Goal: Information Seeking & Learning: Learn about a topic

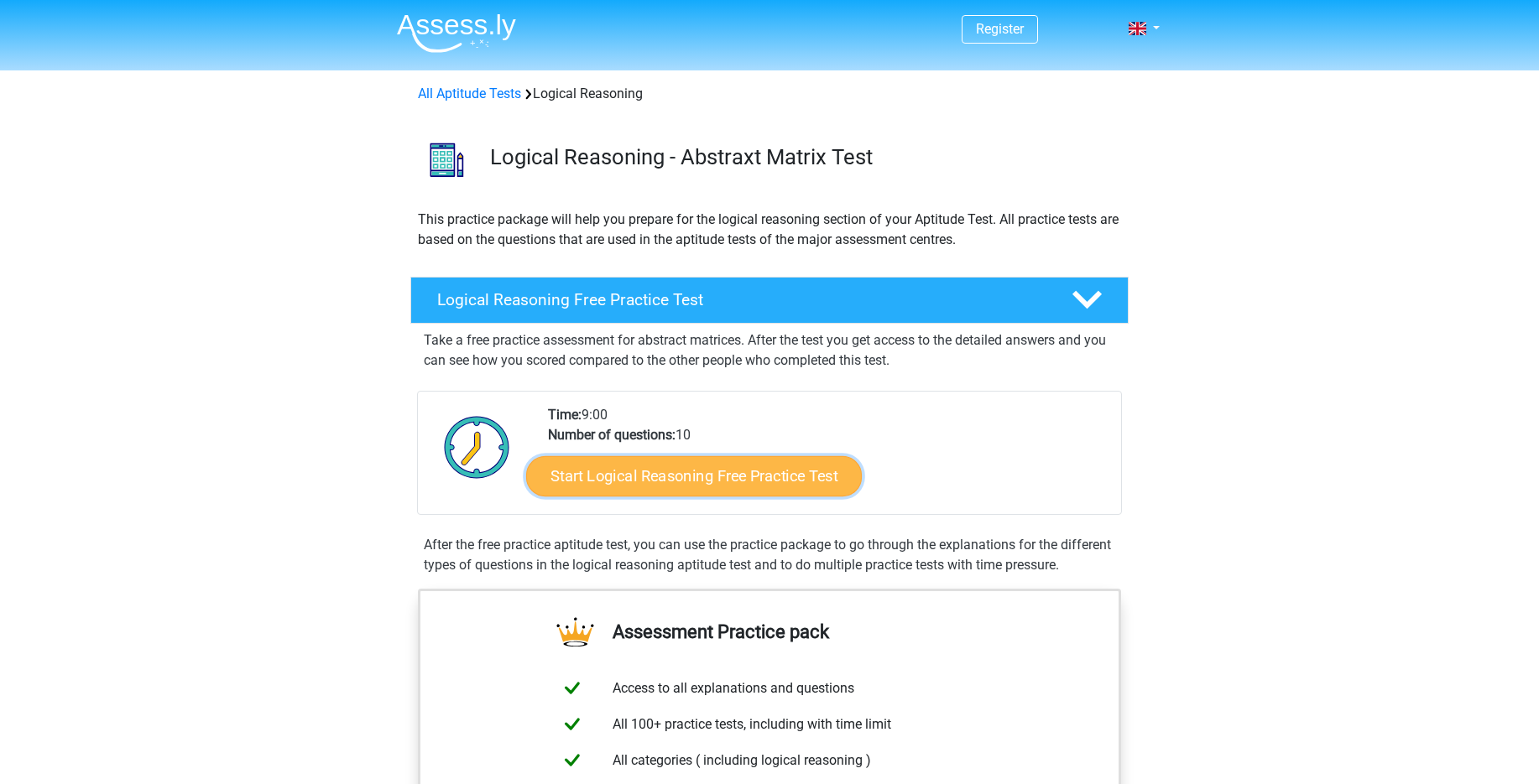
click at [819, 481] on link "Start Logical Reasoning Free Practice Test" at bounding box center [694, 475] width 336 height 40
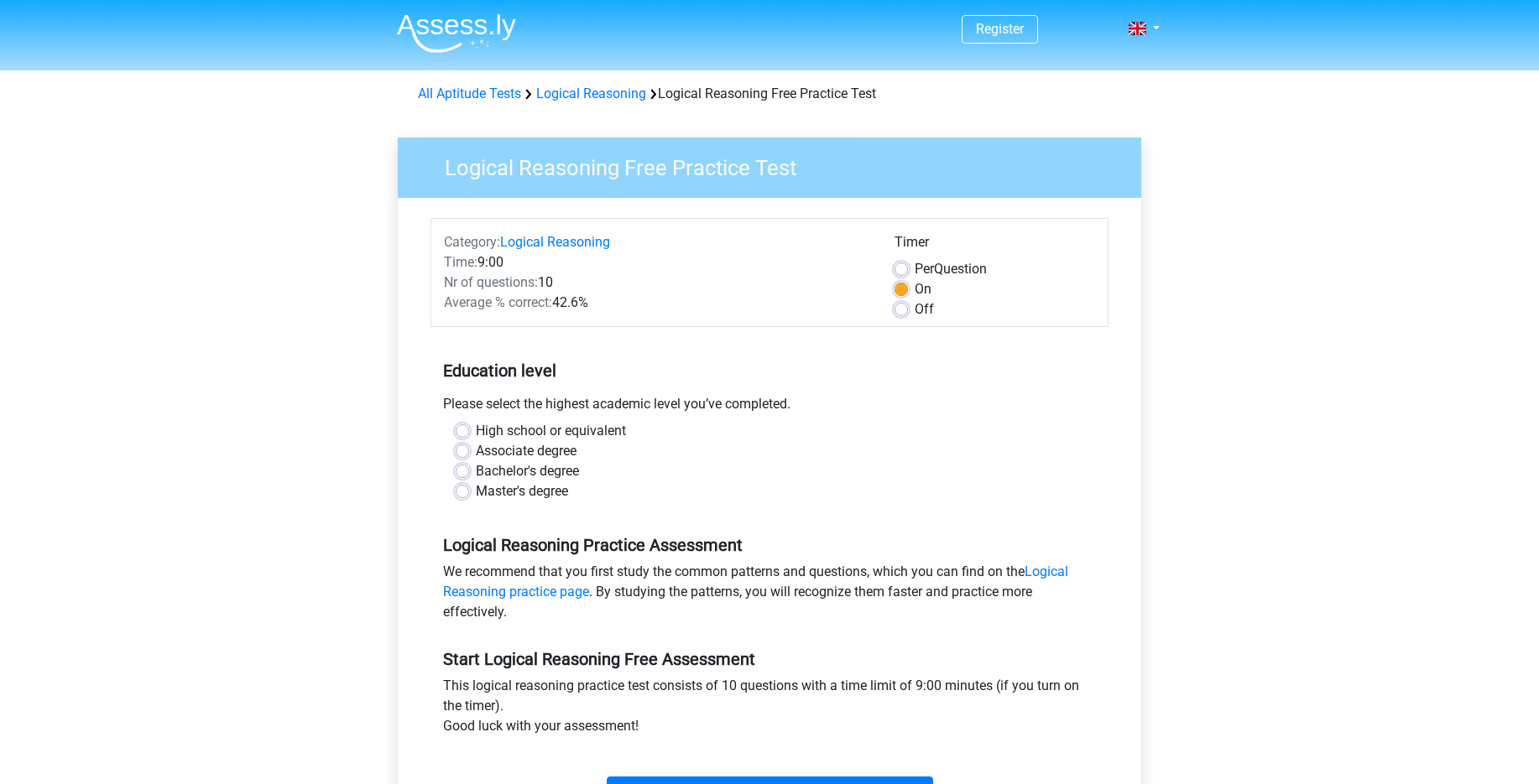
click at [567, 489] on label "Master's degree" at bounding box center [522, 491] width 92 height 20
click at [469, 489] on input "Master's degree" at bounding box center [462, 489] width 13 height 17
radio input "true"
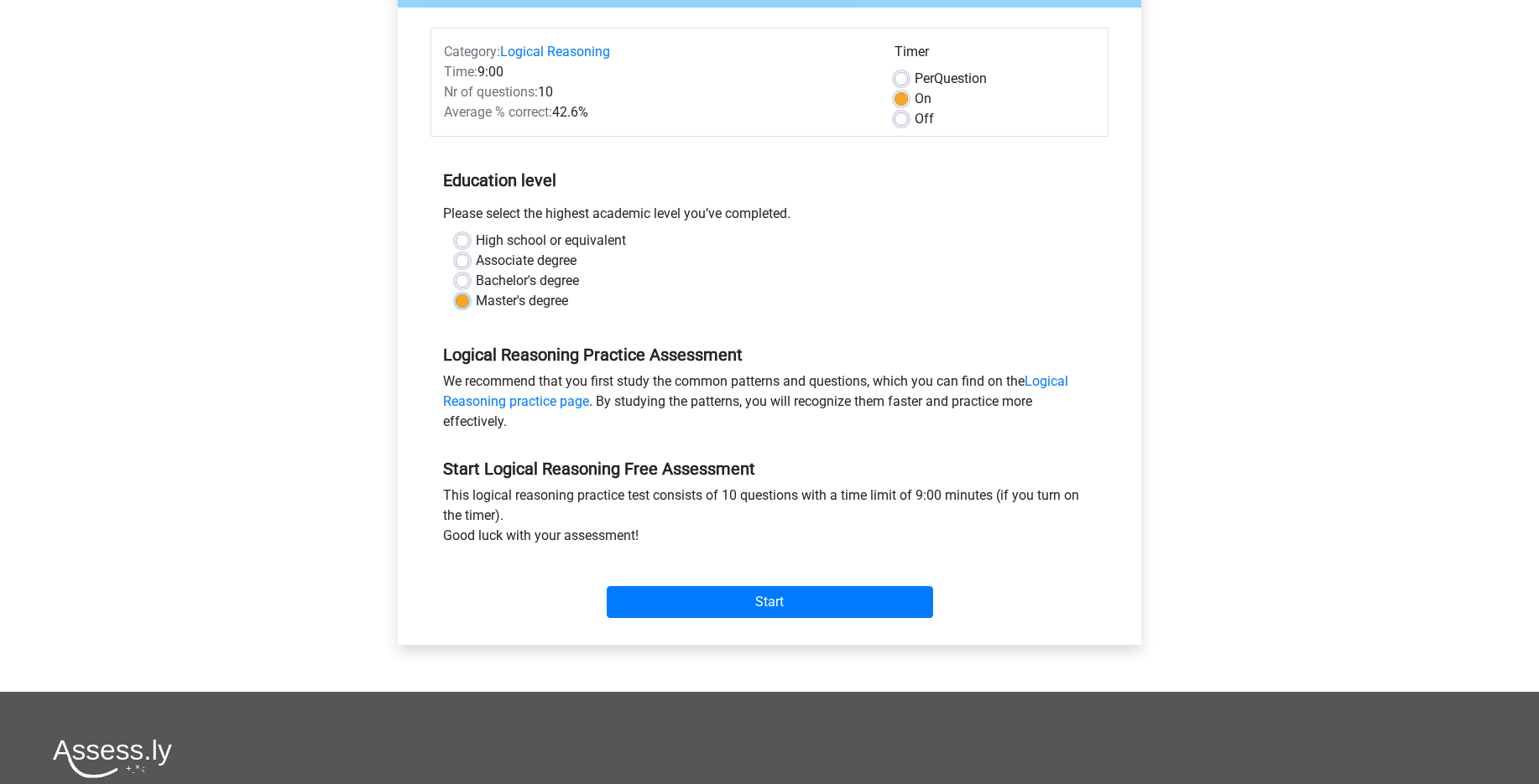
scroll to position [273, 0]
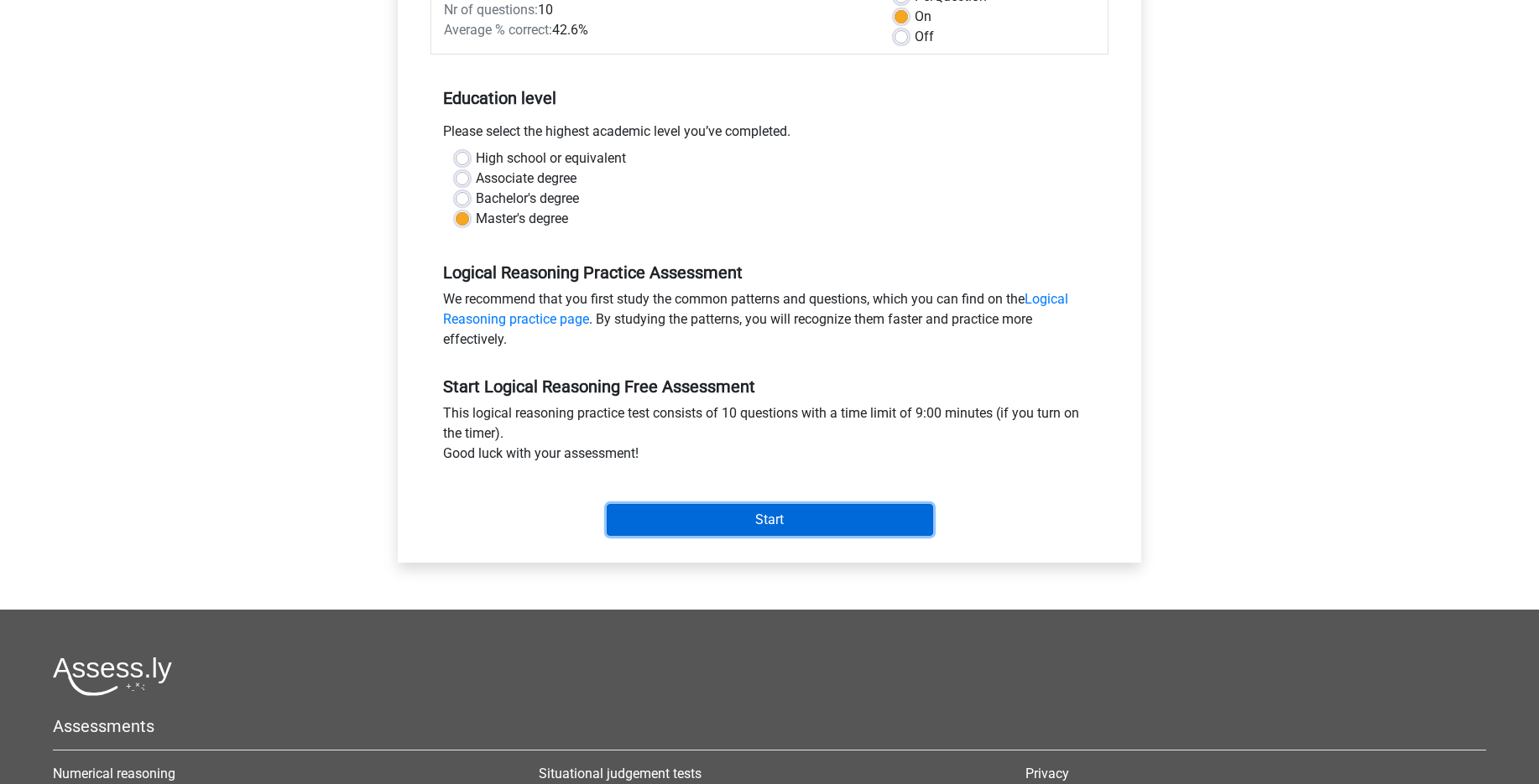
click at [768, 518] on input "Start" at bounding box center [770, 520] width 326 height 32
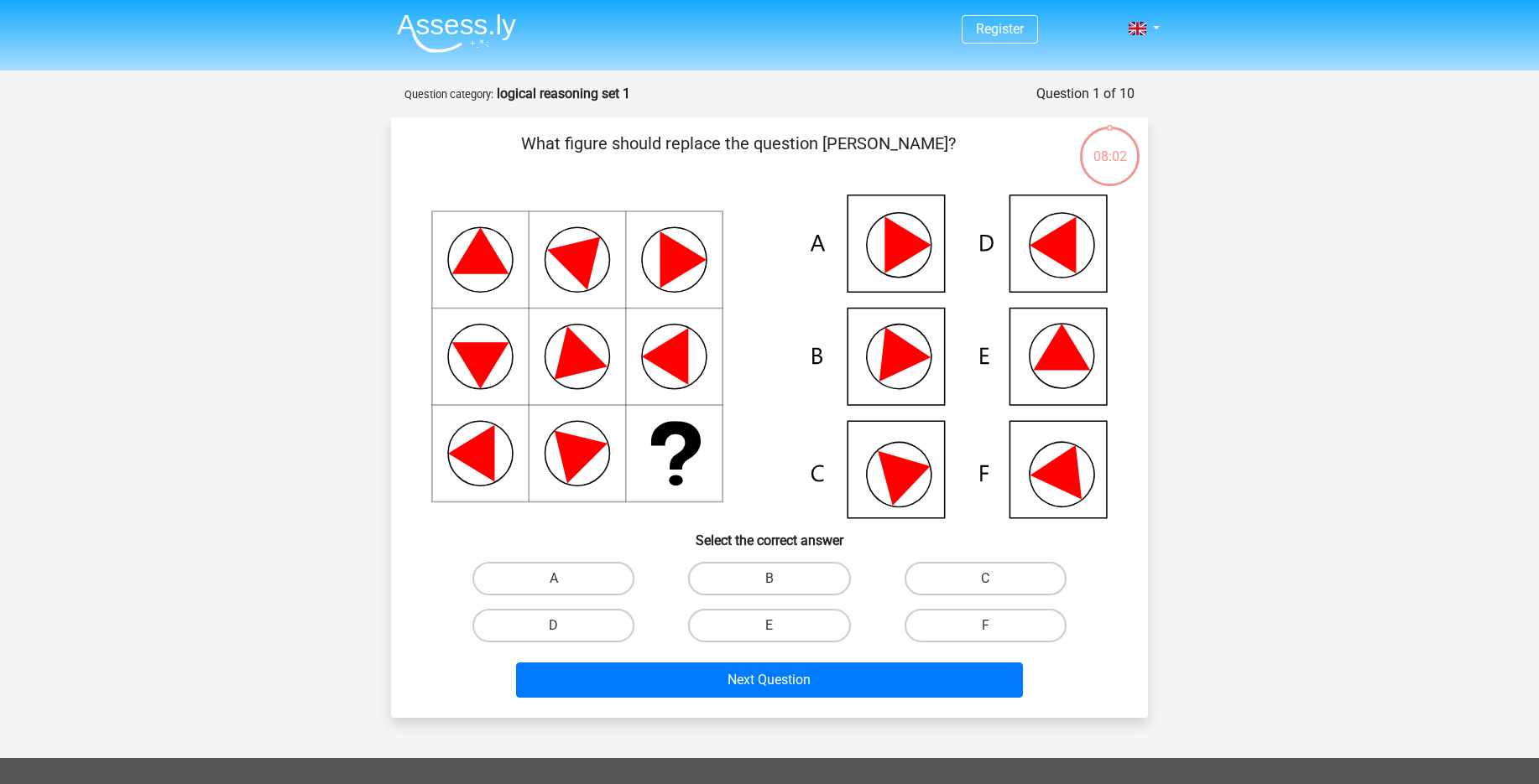
click at [1131, 493] on div "What figure should replace the question mark?" at bounding box center [770, 418] width 743 height 574
click at [1068, 366] on icon at bounding box center [1061, 346] width 57 height 46
click at [1072, 342] on icon at bounding box center [1061, 346] width 57 height 46
drag, startPoint x: 767, startPoint y: 631, endPoint x: 779, endPoint y: 661, distance: 32.3
click at [767, 631] on label "E" at bounding box center [770, 625] width 162 height 33
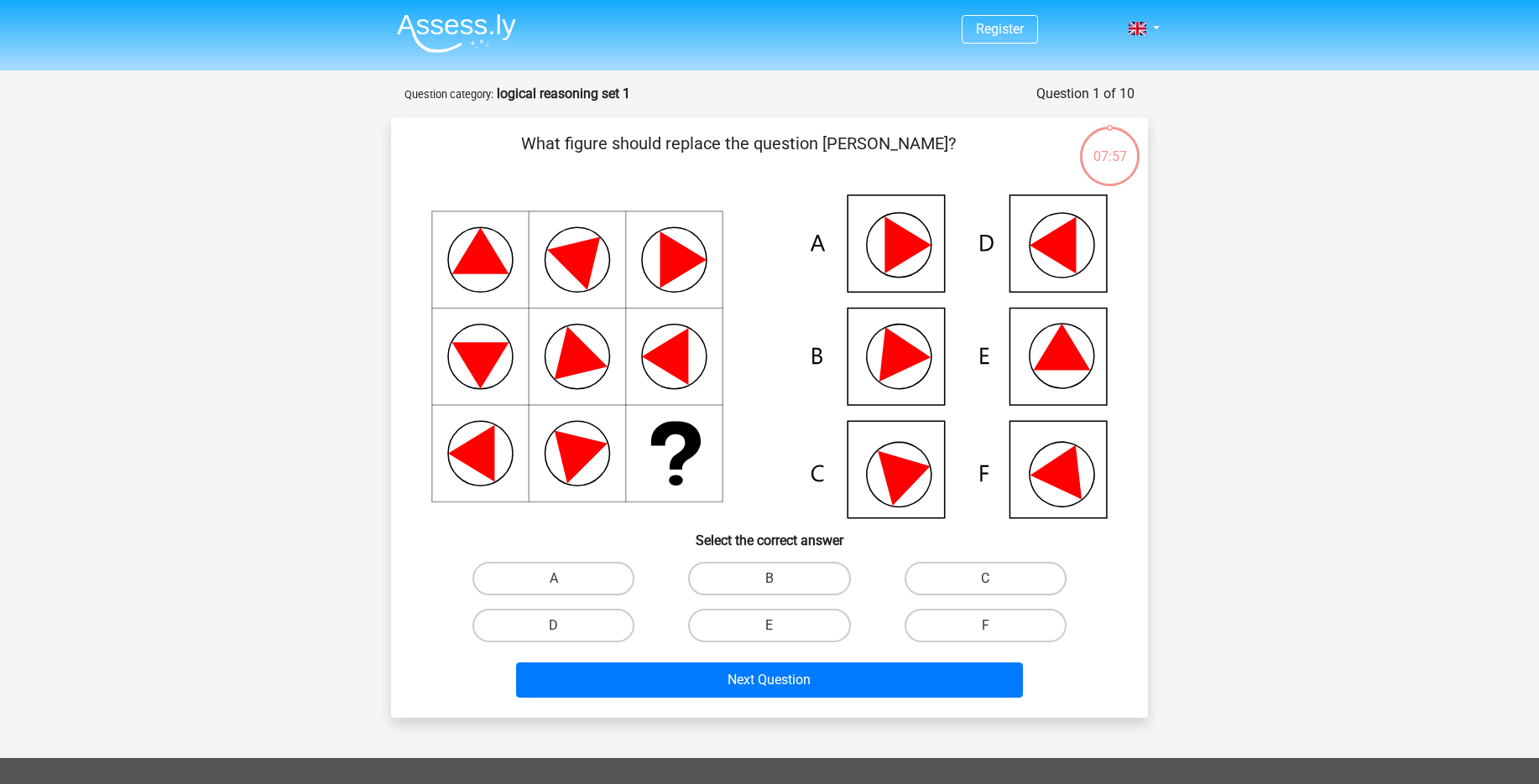
click at [770, 631] on input "E" at bounding box center [775, 631] width 11 height 11
radio input "true"
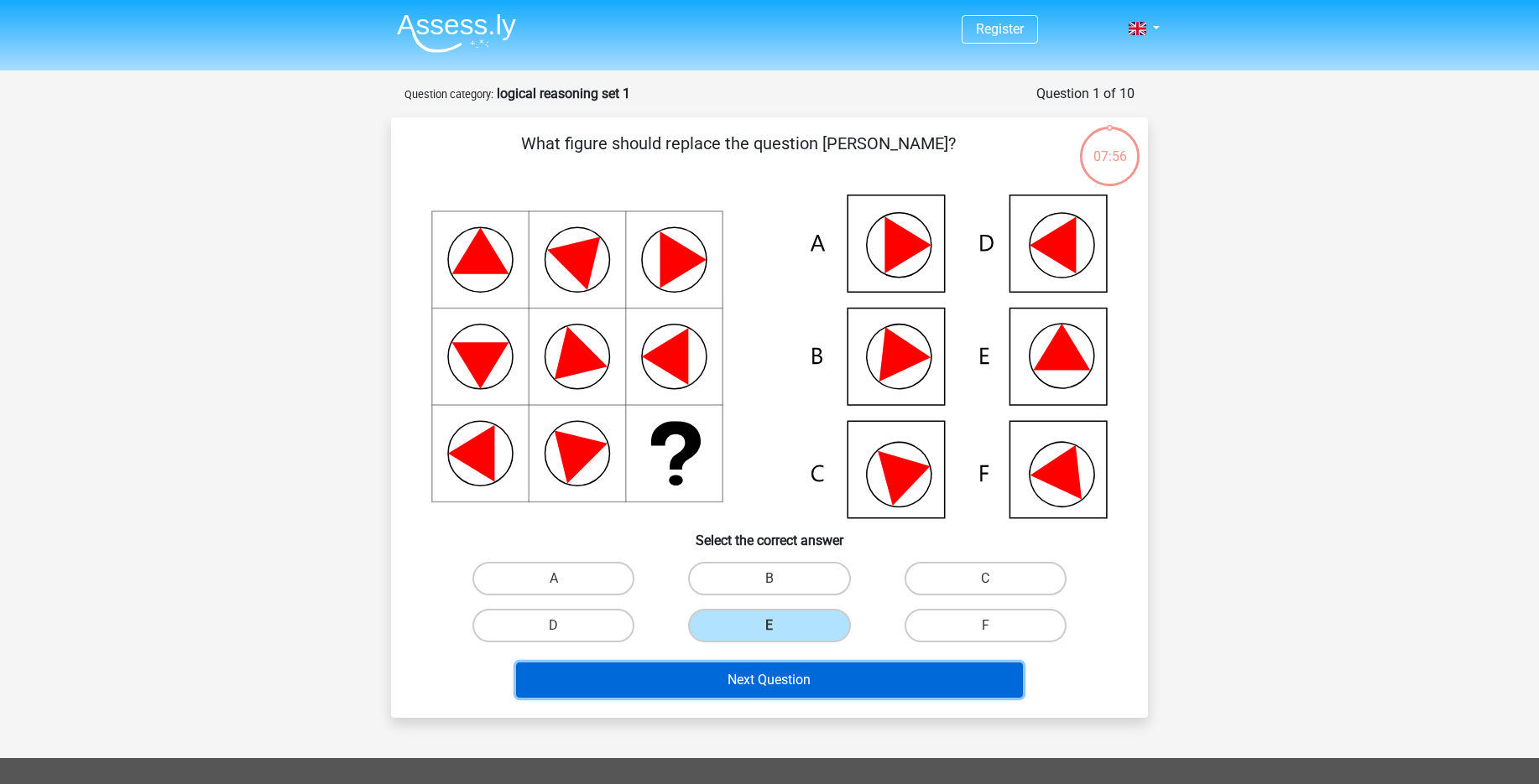
click at [796, 691] on button "Next Question" at bounding box center [770, 680] width 508 height 35
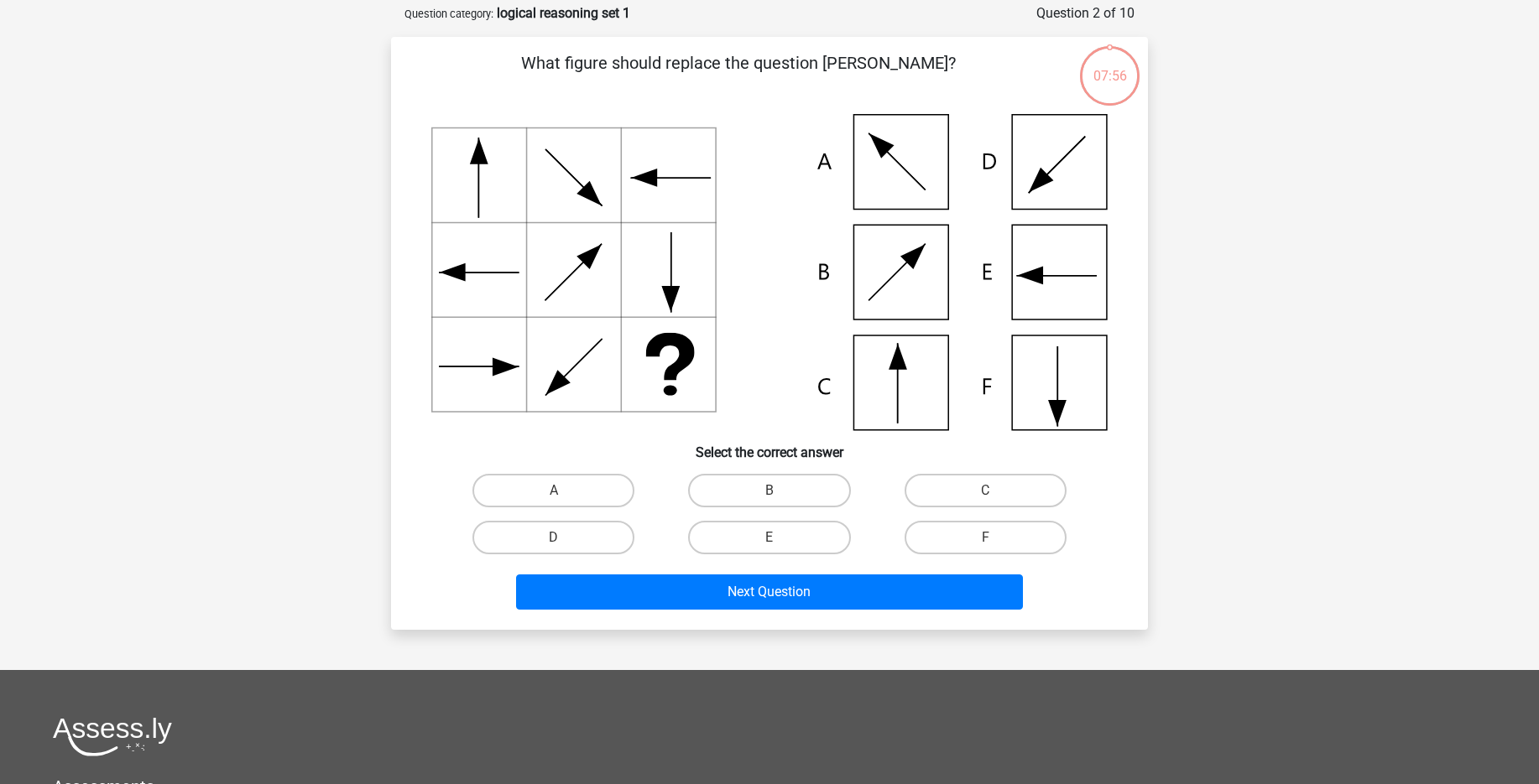
scroll to position [84, 0]
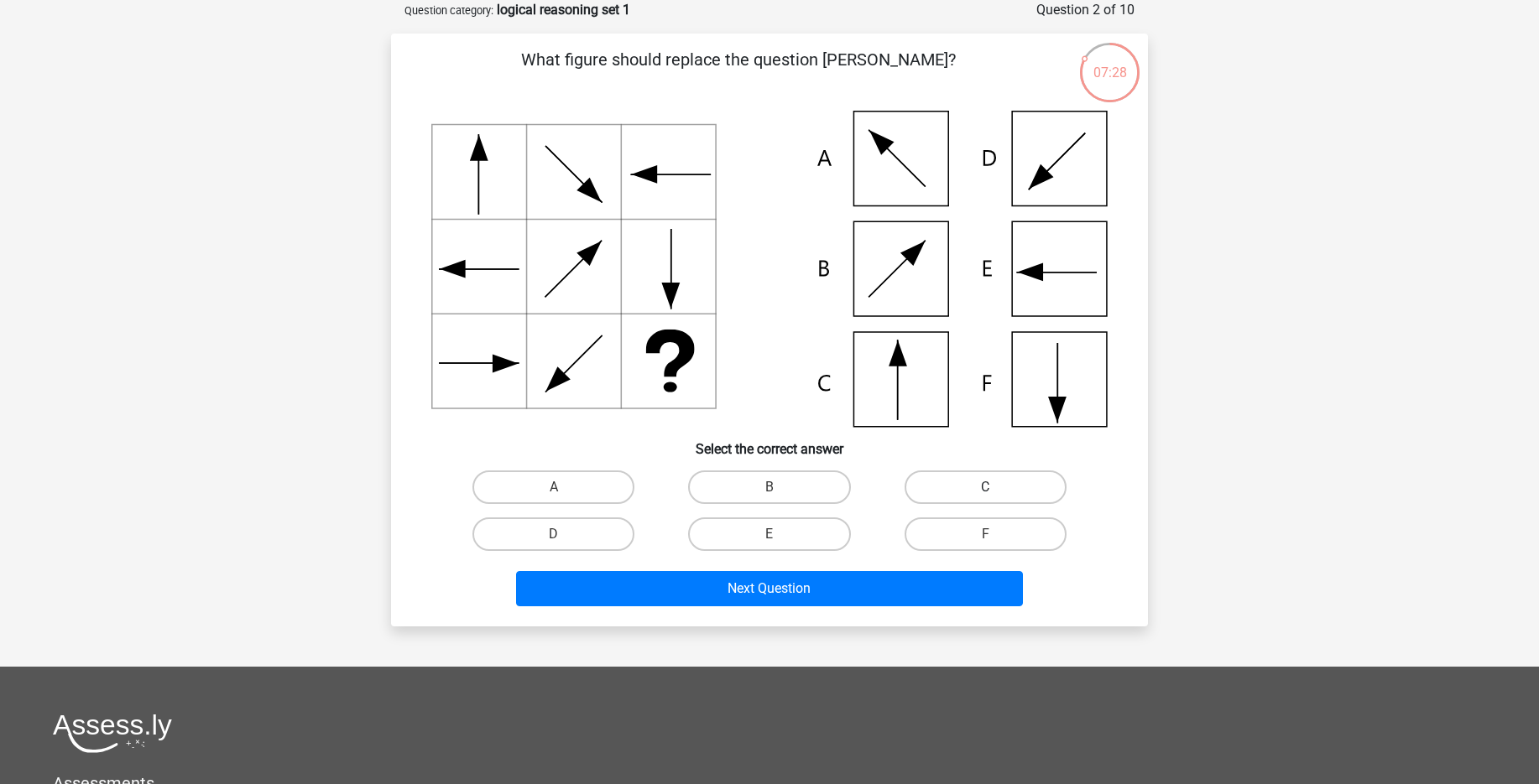
click at [982, 494] on label "C" at bounding box center [986, 487] width 162 height 33
click at [985, 494] on input "C" at bounding box center [990, 493] width 11 height 11
radio input "true"
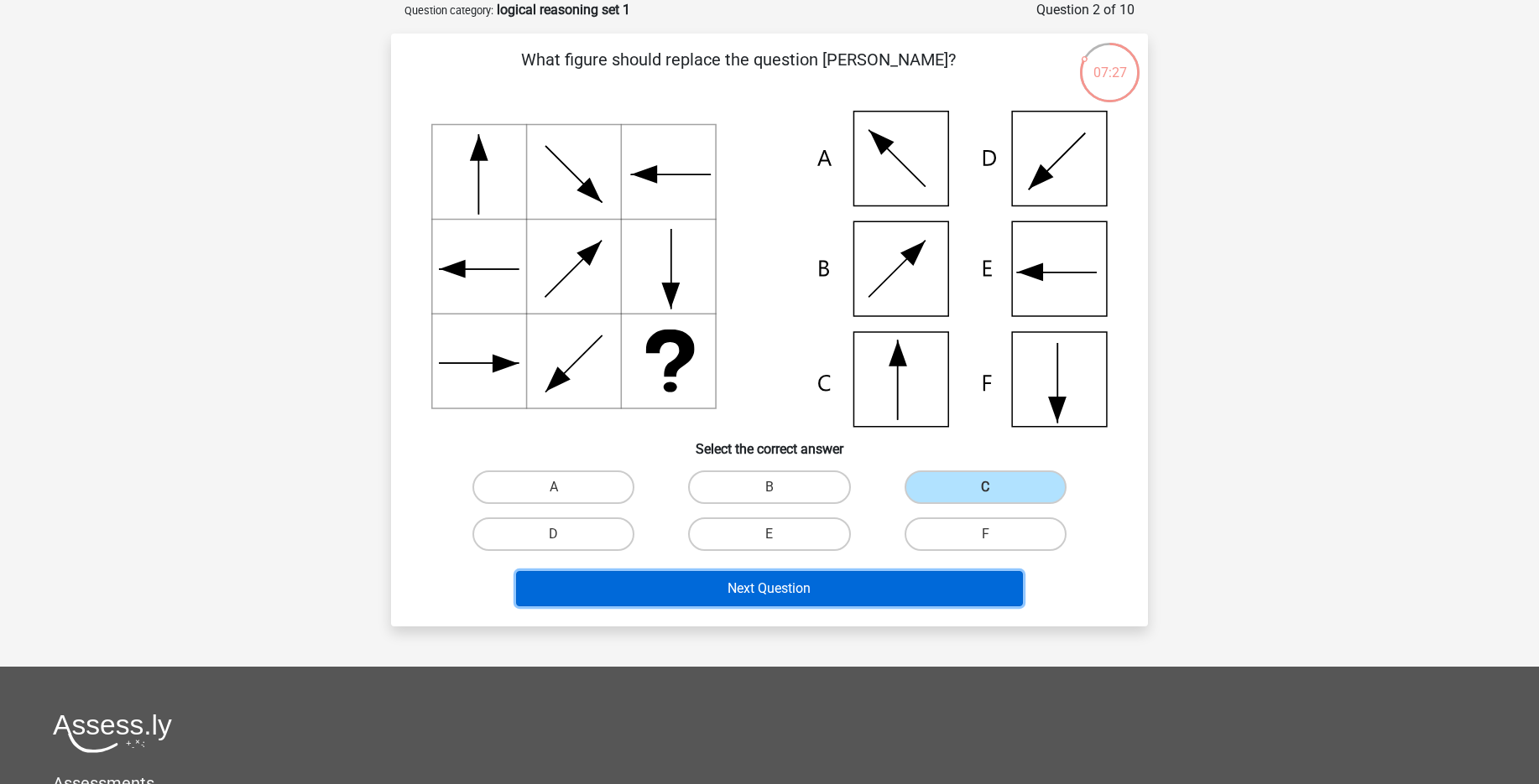
click at [815, 597] on button "Next Question" at bounding box center [770, 589] width 508 height 35
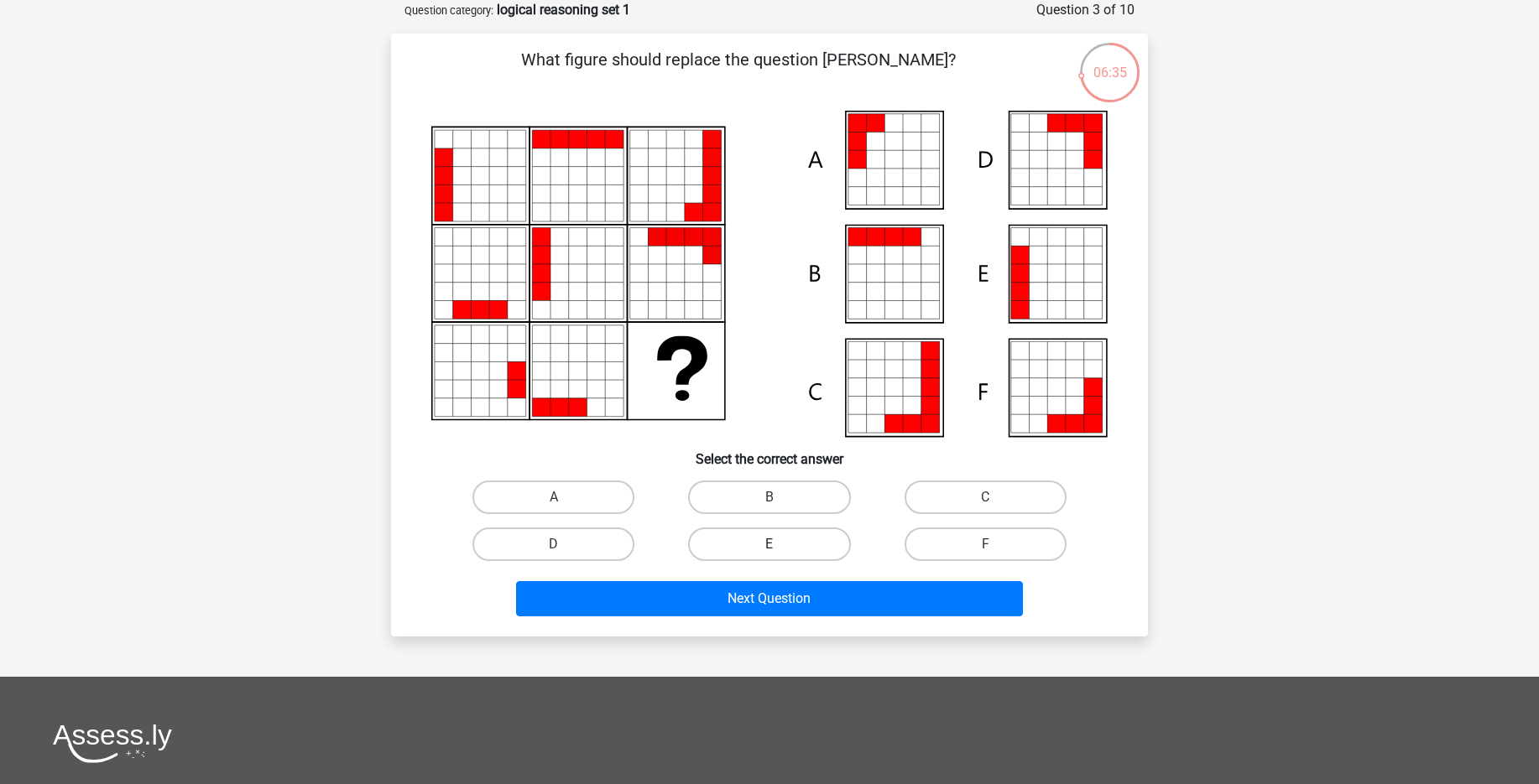
click at [760, 543] on label "E" at bounding box center [770, 544] width 162 height 33
click at [770, 544] on input "E" at bounding box center [775, 549] width 11 height 11
radio input "true"
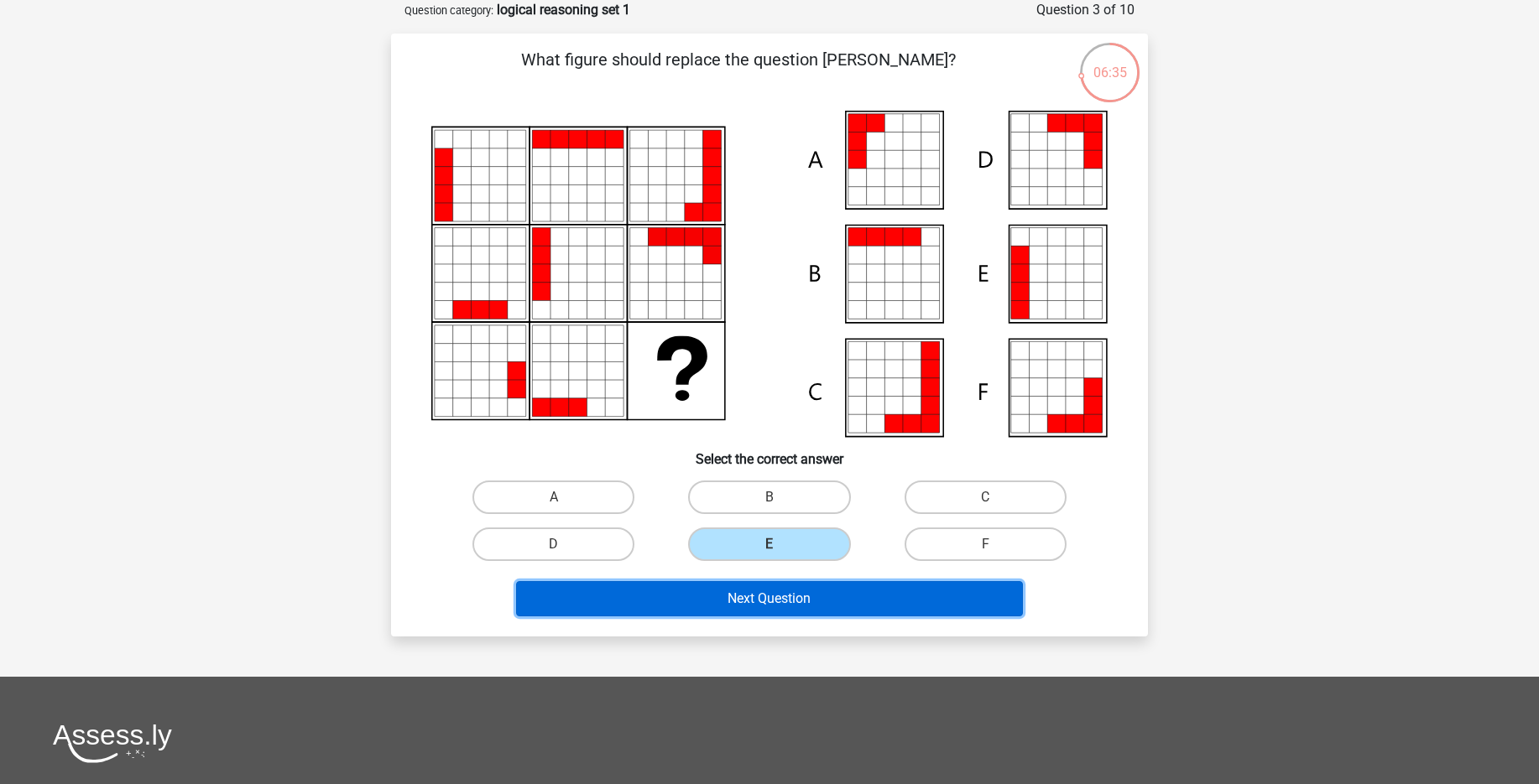
click at [779, 616] on button "Next Question" at bounding box center [770, 599] width 508 height 35
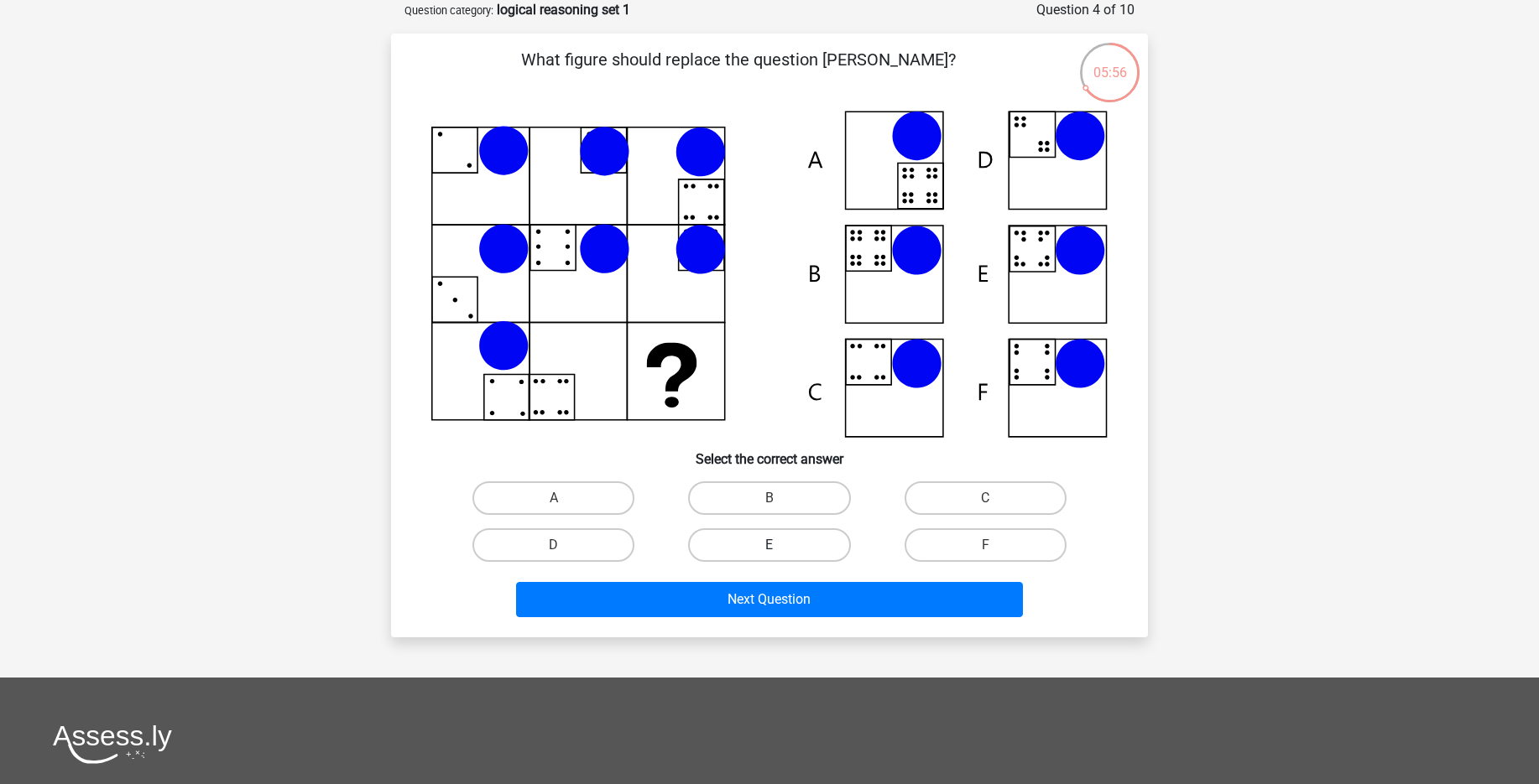
click at [807, 538] on label "E" at bounding box center [770, 545] width 162 height 33
click at [781, 545] on input "E" at bounding box center [775, 550] width 11 height 11
radio input "true"
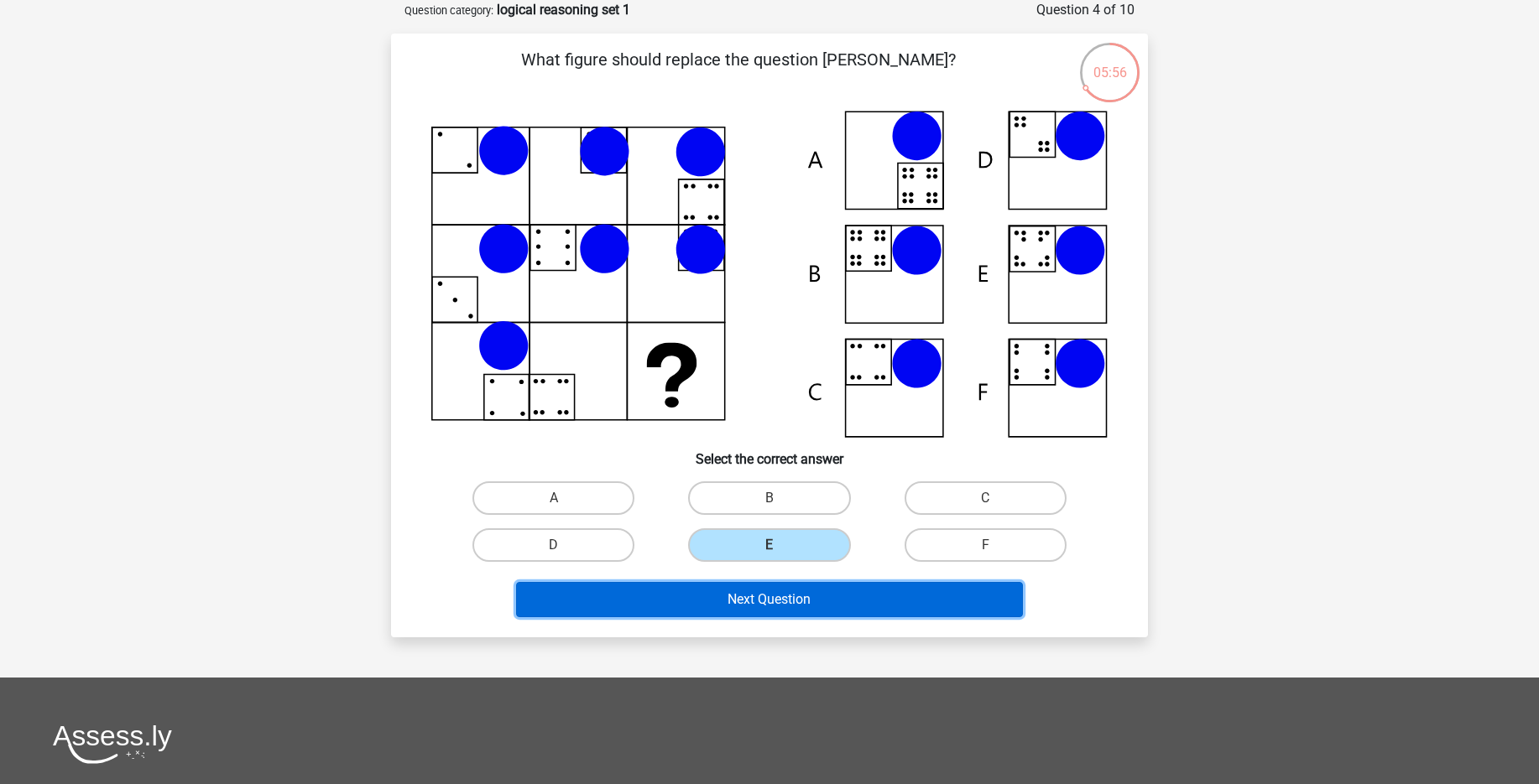
click at [829, 612] on button "Next Question" at bounding box center [770, 600] width 508 height 35
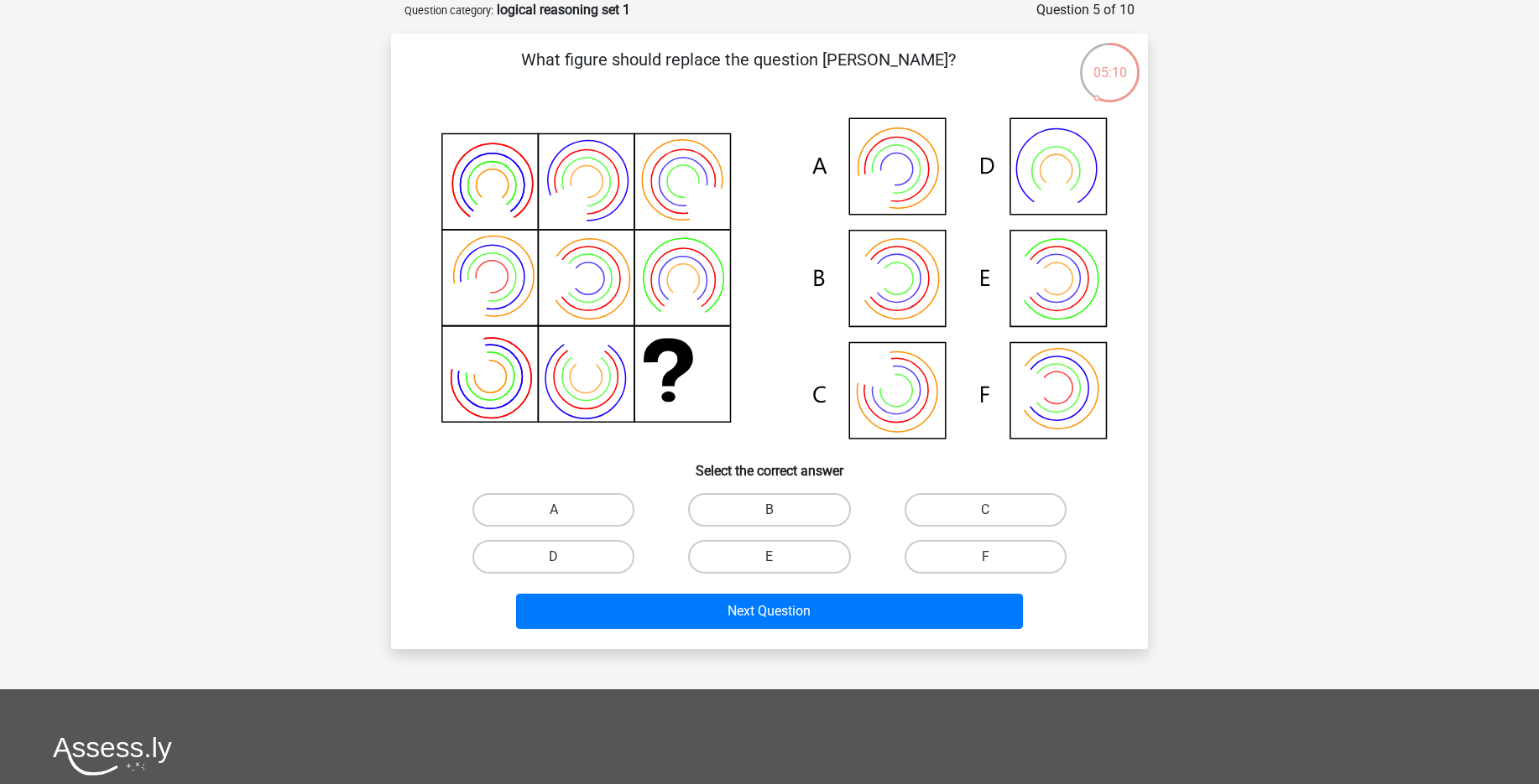
click at [921, 147] on icon at bounding box center [769, 280] width 676 height 339
drag, startPoint x: 535, startPoint y: 513, endPoint x: 621, endPoint y: 564, distance: 100.0
click at [535, 513] on label "A" at bounding box center [554, 510] width 162 height 33
click at [554, 513] on input "A" at bounding box center [559, 515] width 11 height 11
radio input "true"
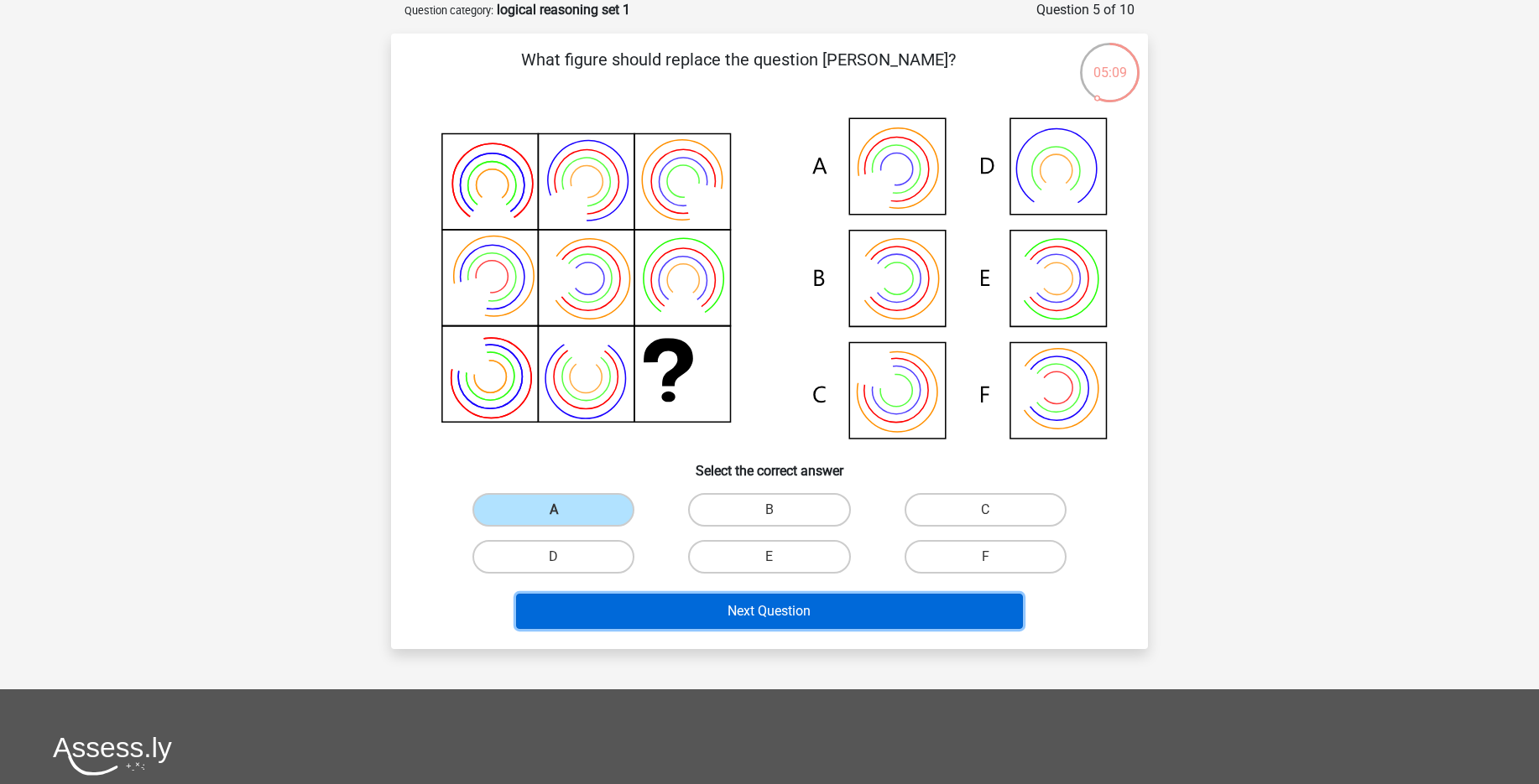
click at [701, 604] on button "Next Question" at bounding box center [770, 611] width 508 height 35
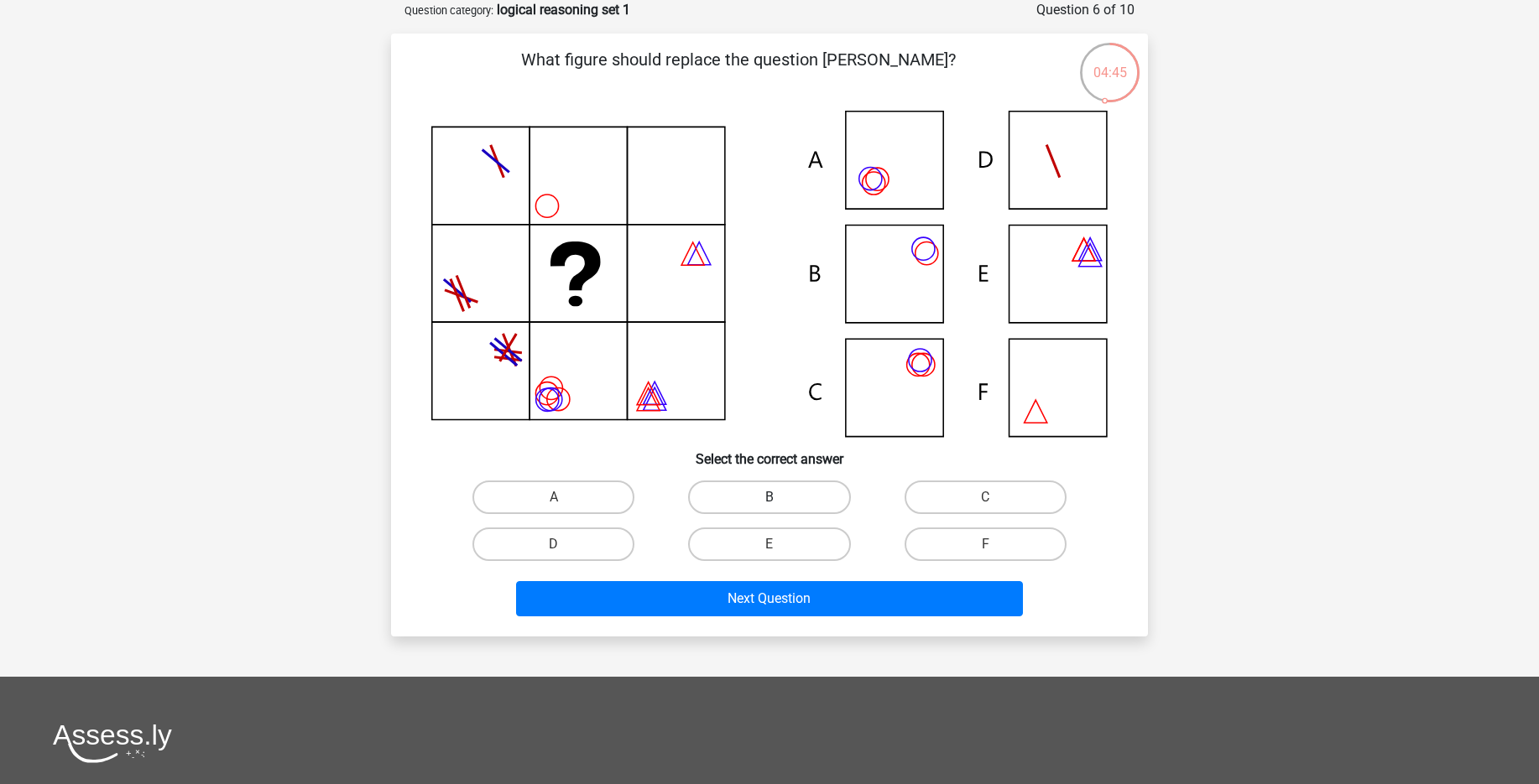
click at [771, 512] on label "B" at bounding box center [770, 497] width 162 height 33
click at [771, 508] on input "B" at bounding box center [775, 502] width 11 height 11
radio input "true"
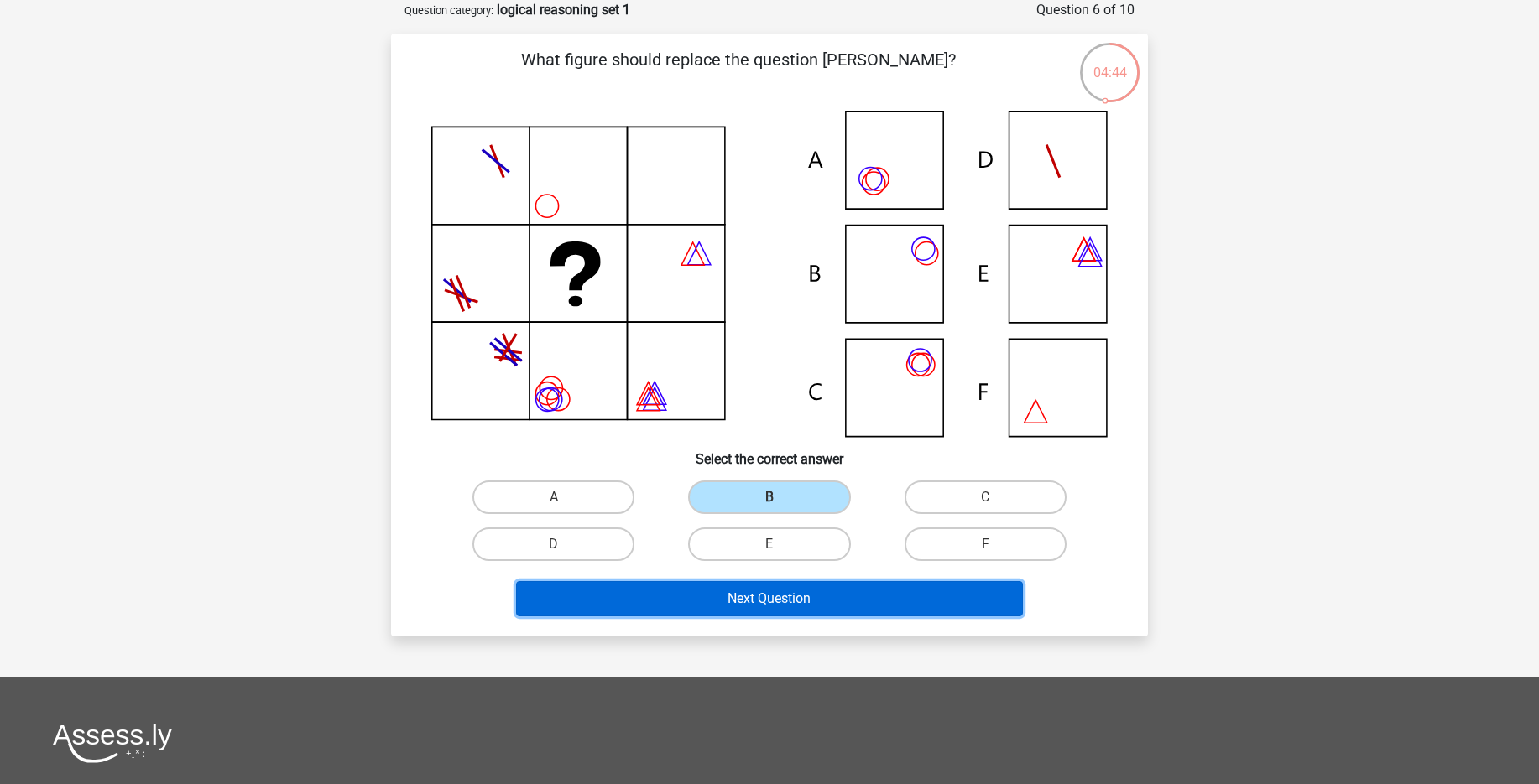
click at [817, 601] on button "Next Question" at bounding box center [770, 599] width 508 height 35
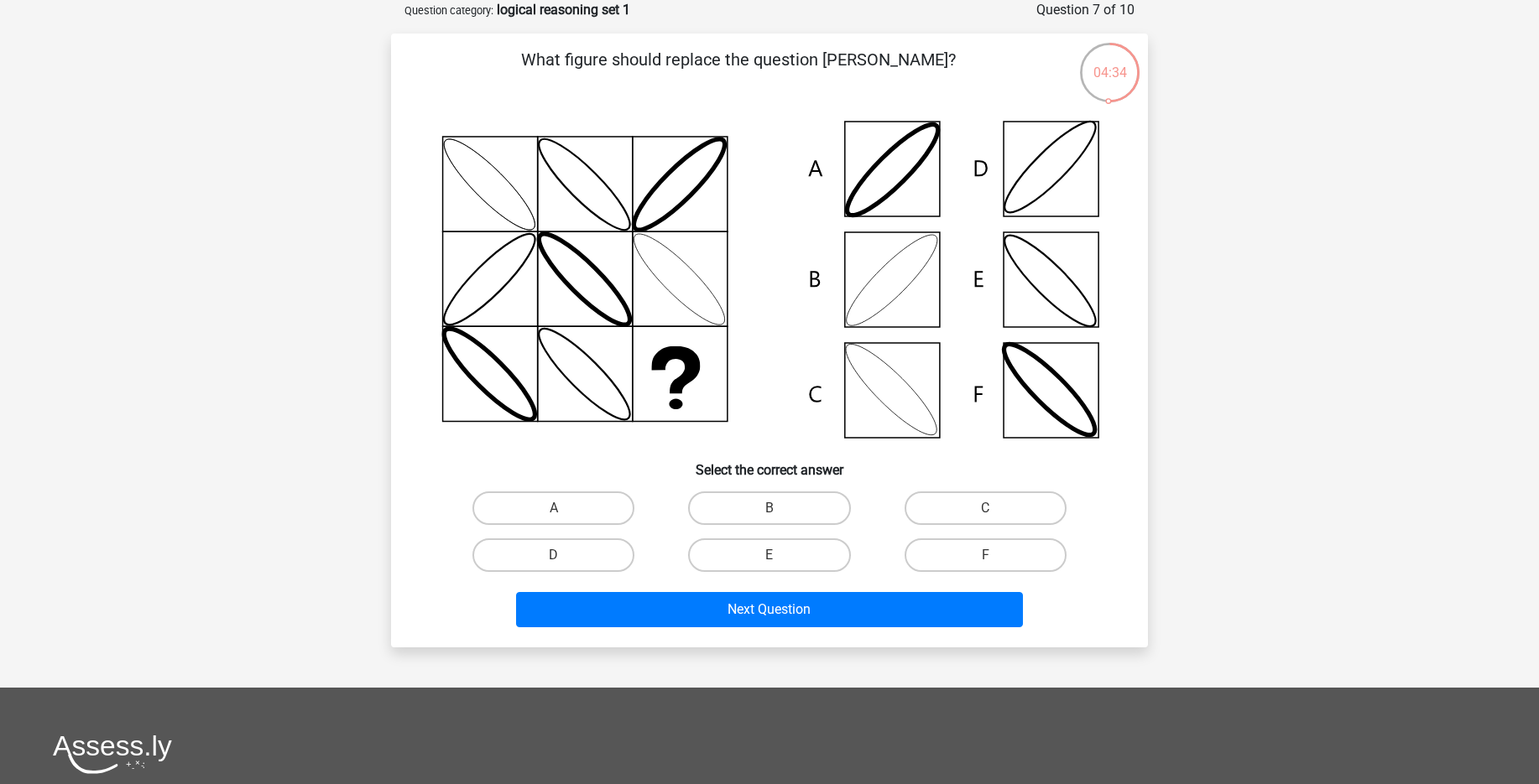
click at [905, 293] on icon at bounding box center [769, 280] width 676 height 338
click at [765, 512] on label "B" at bounding box center [770, 508] width 162 height 33
click at [770, 512] on input "B" at bounding box center [775, 514] width 11 height 11
radio input "true"
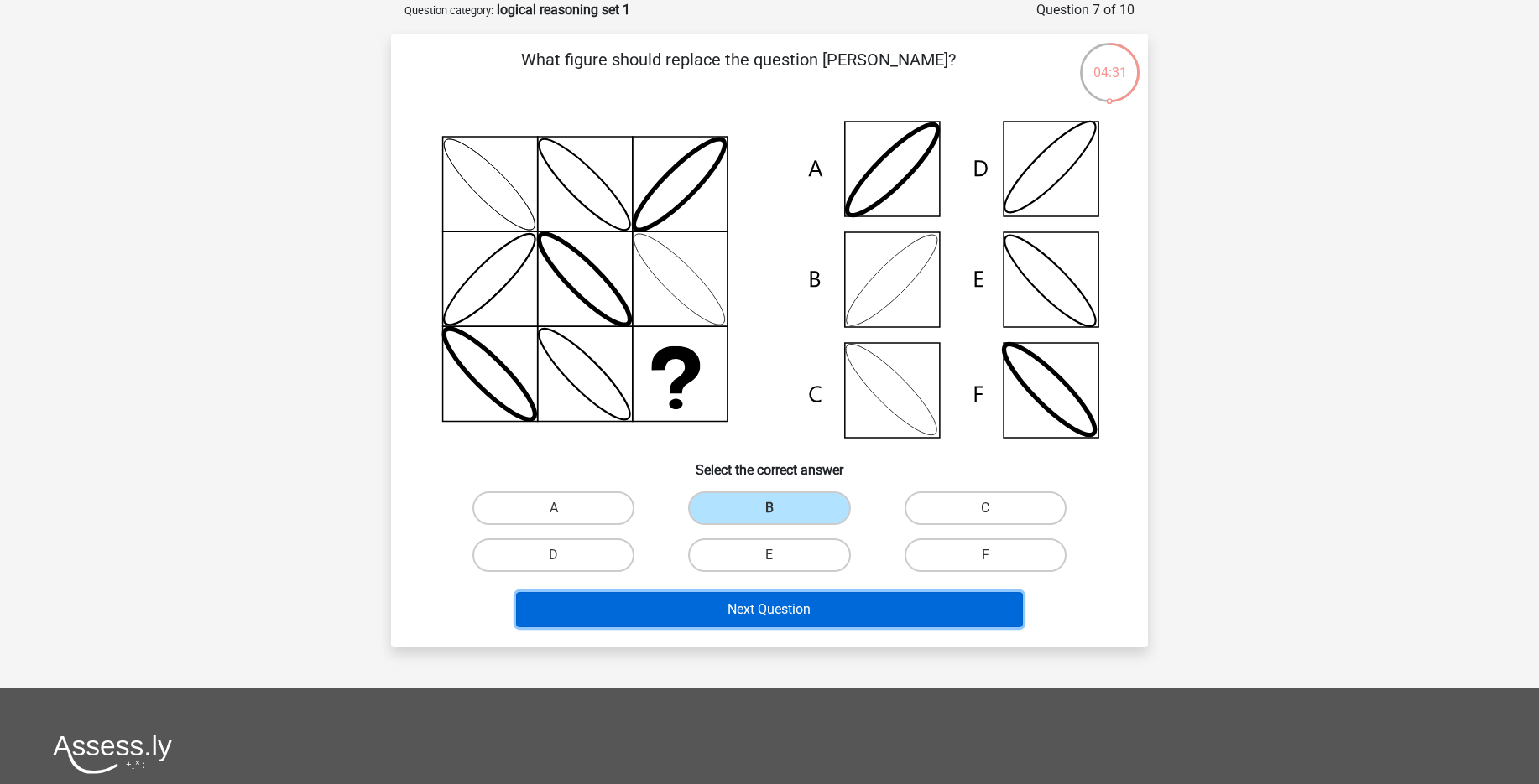
click at [802, 617] on button "Next Question" at bounding box center [770, 610] width 508 height 35
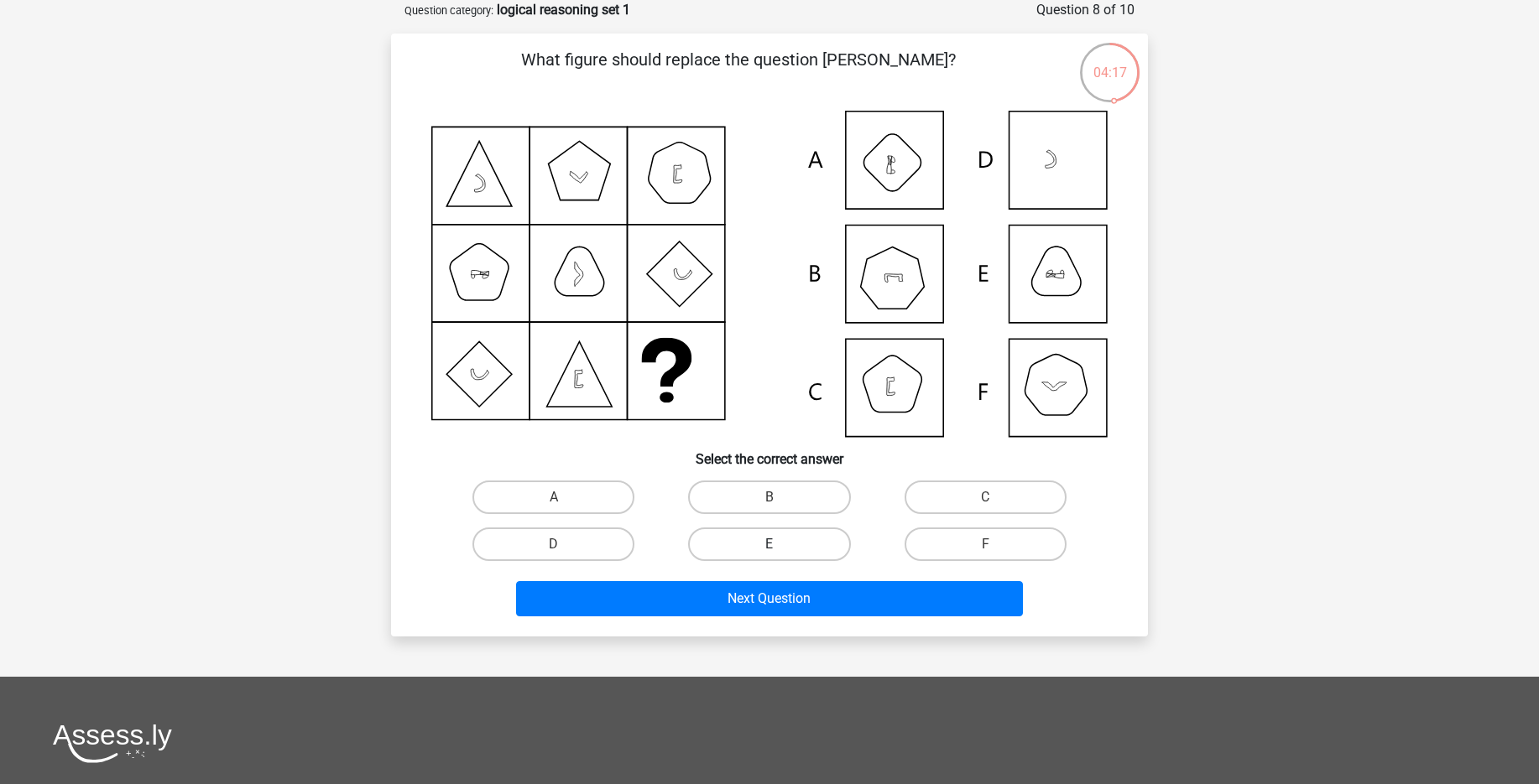
click at [804, 546] on label "E" at bounding box center [770, 544] width 162 height 33
click at [781, 546] on input "E" at bounding box center [775, 549] width 11 height 11
radio input "true"
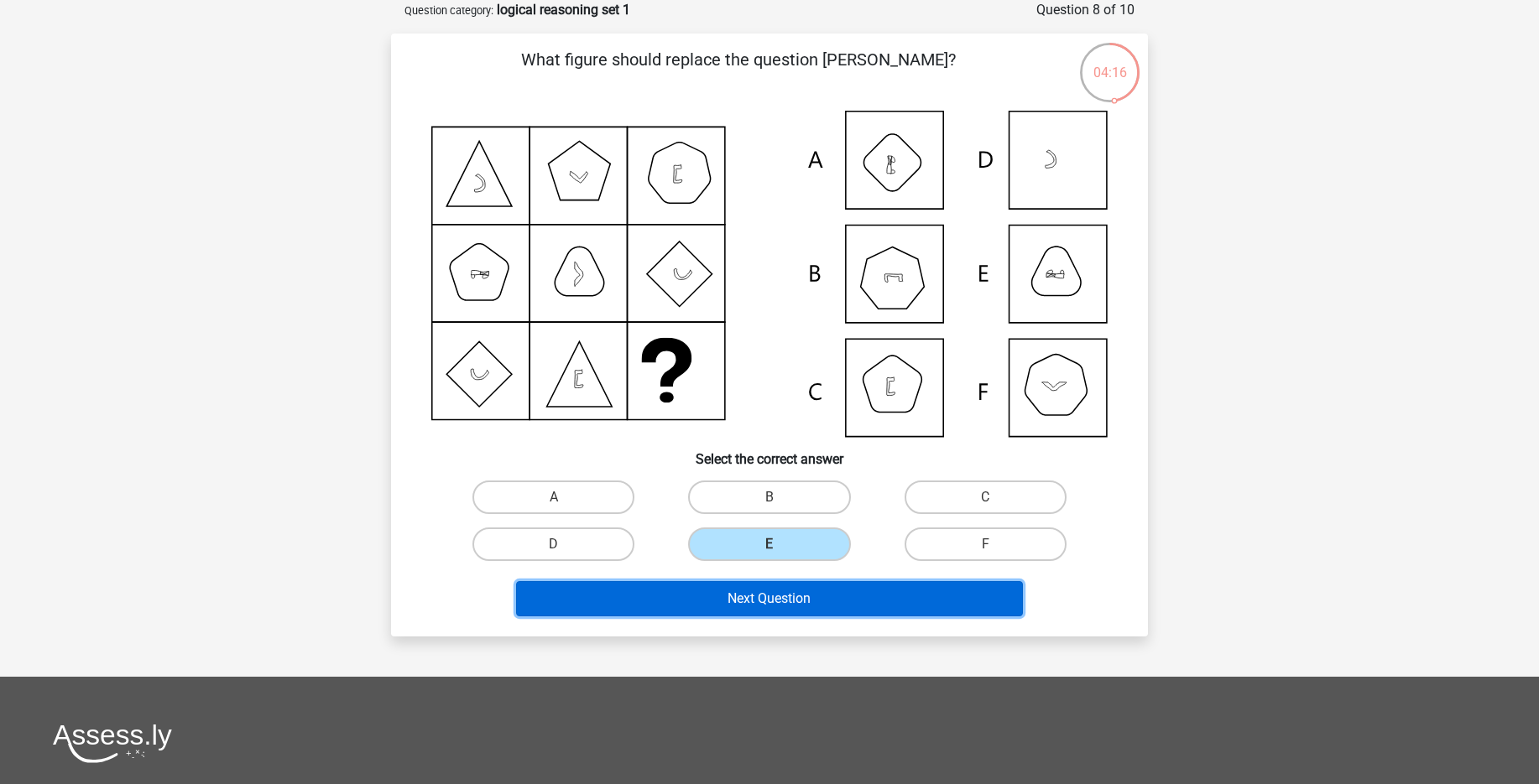
click at [824, 595] on button "Next Question" at bounding box center [770, 599] width 508 height 35
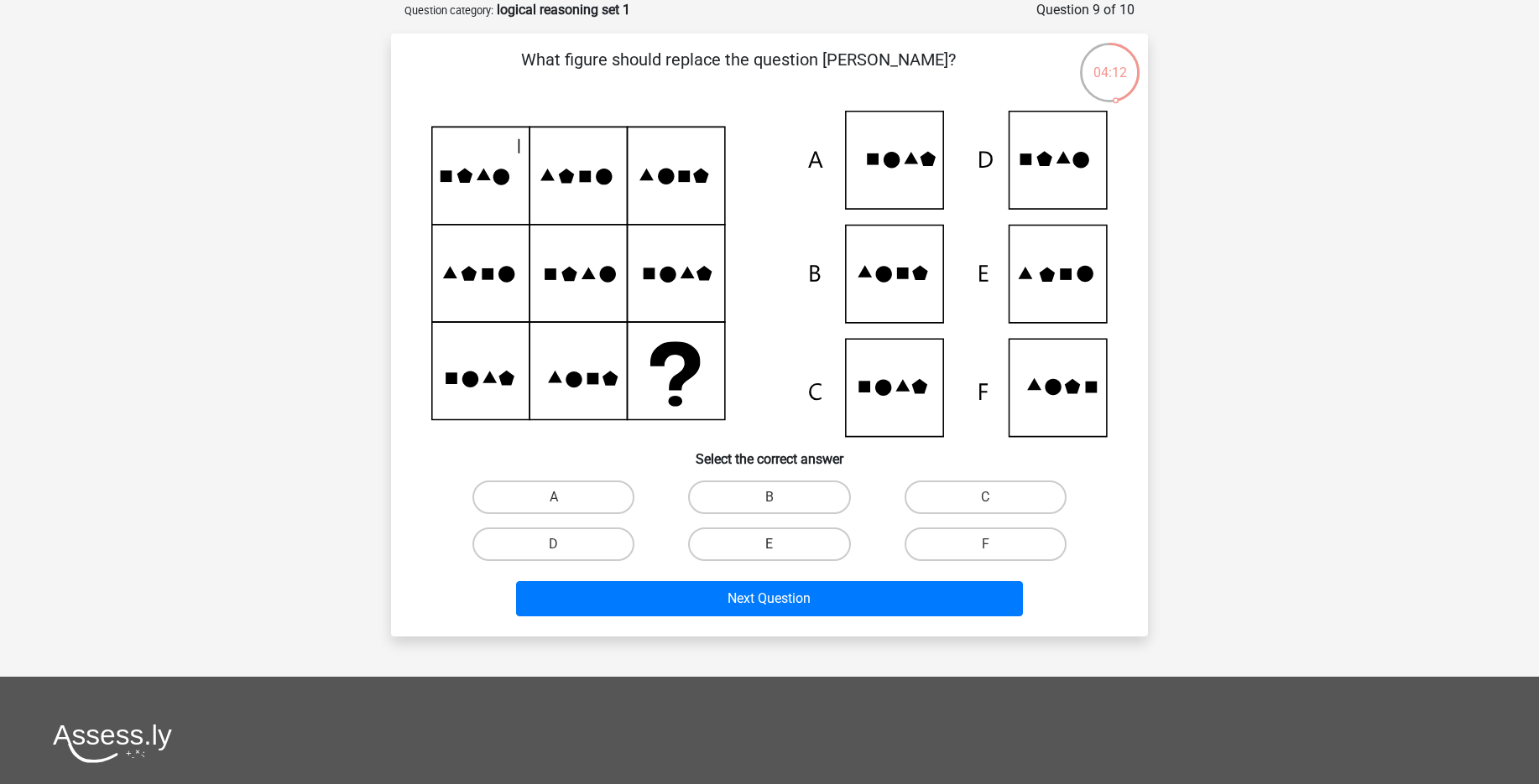
click at [806, 543] on label "E" at bounding box center [770, 544] width 162 height 33
click at [781, 544] on input "E" at bounding box center [775, 549] width 11 height 11
radio input "true"
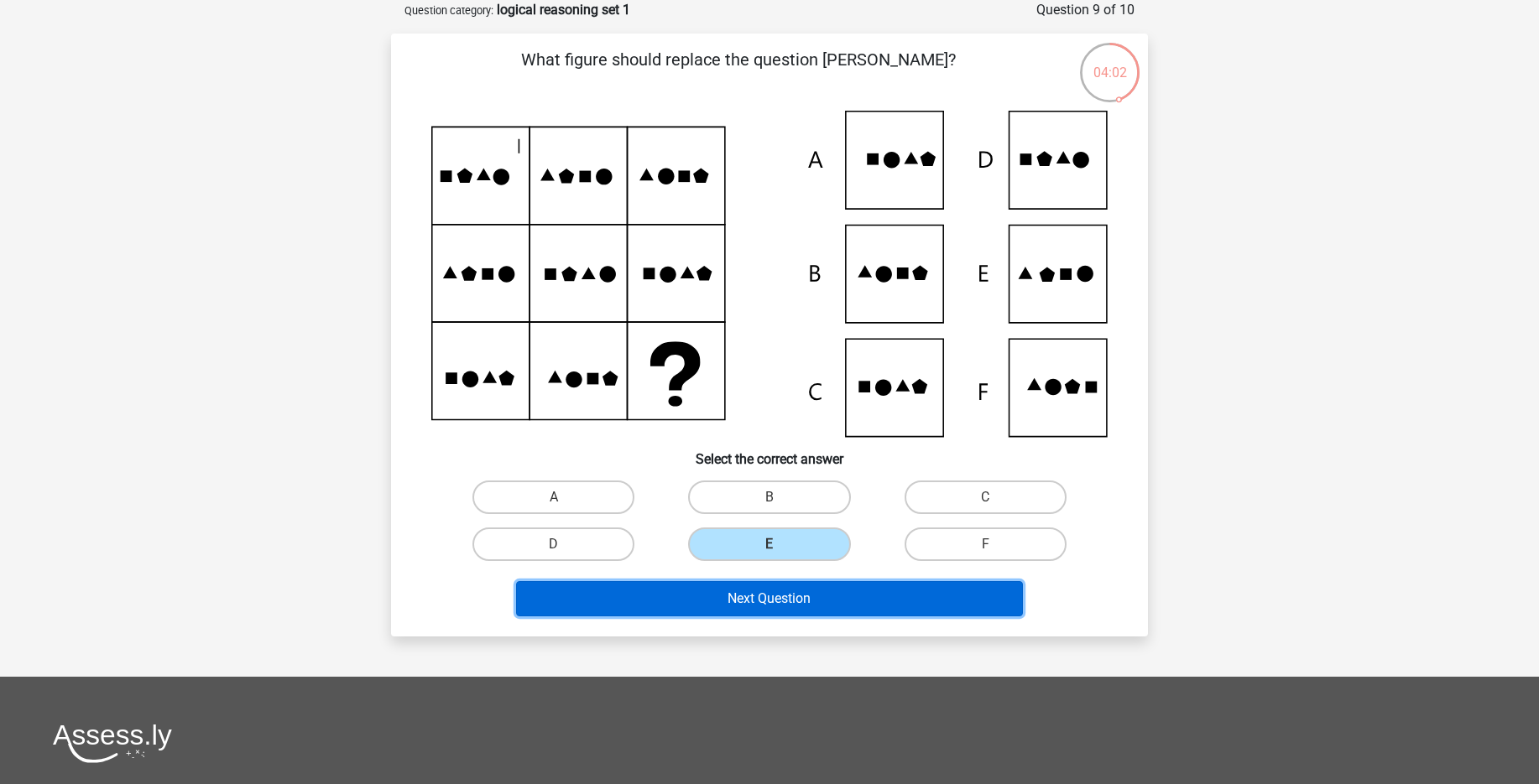
click at [869, 607] on button "Next Question" at bounding box center [770, 599] width 508 height 35
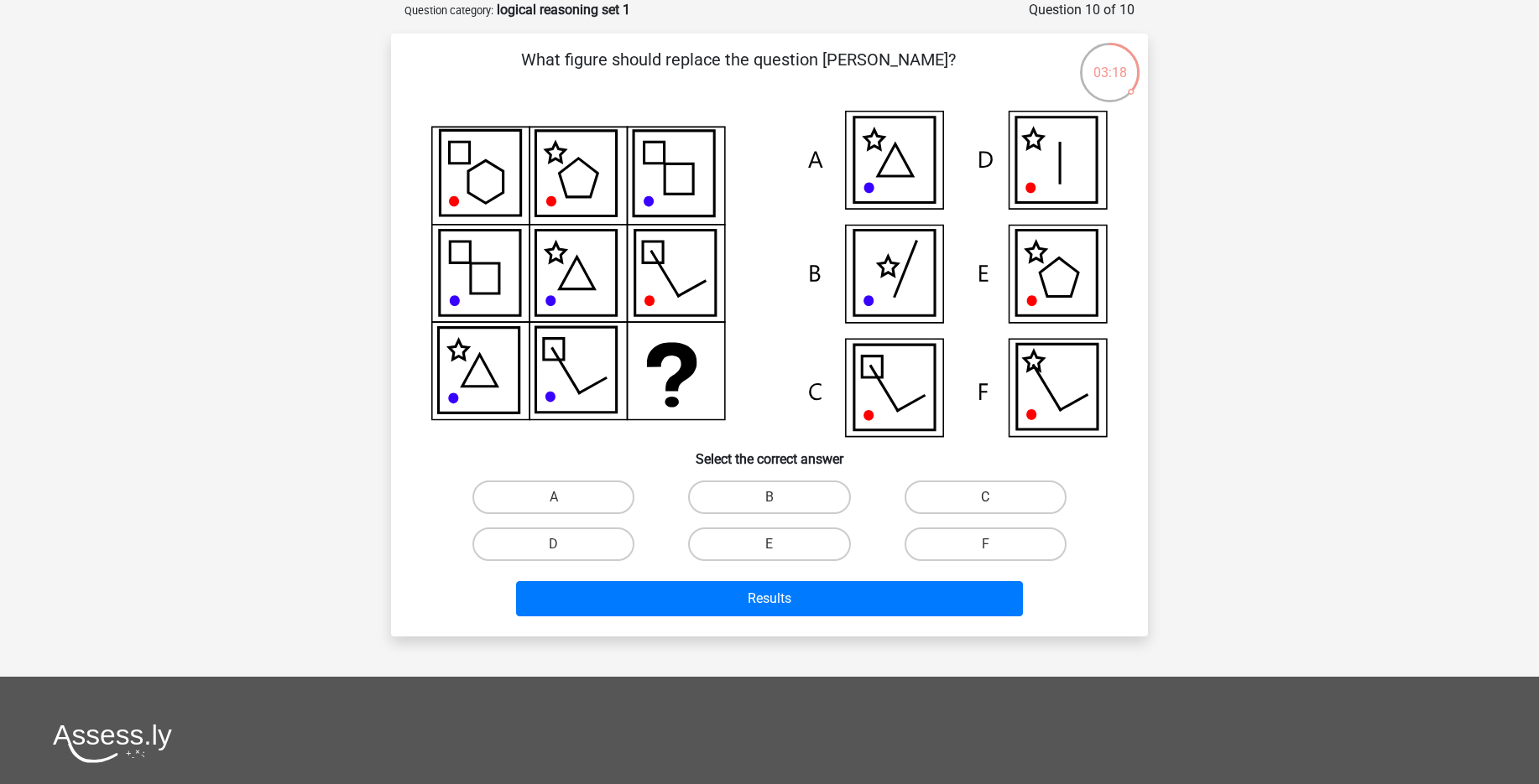
click at [979, 503] on label "C" at bounding box center [986, 497] width 162 height 33
click at [985, 503] on input "C" at bounding box center [990, 502] width 11 height 11
radio input "true"
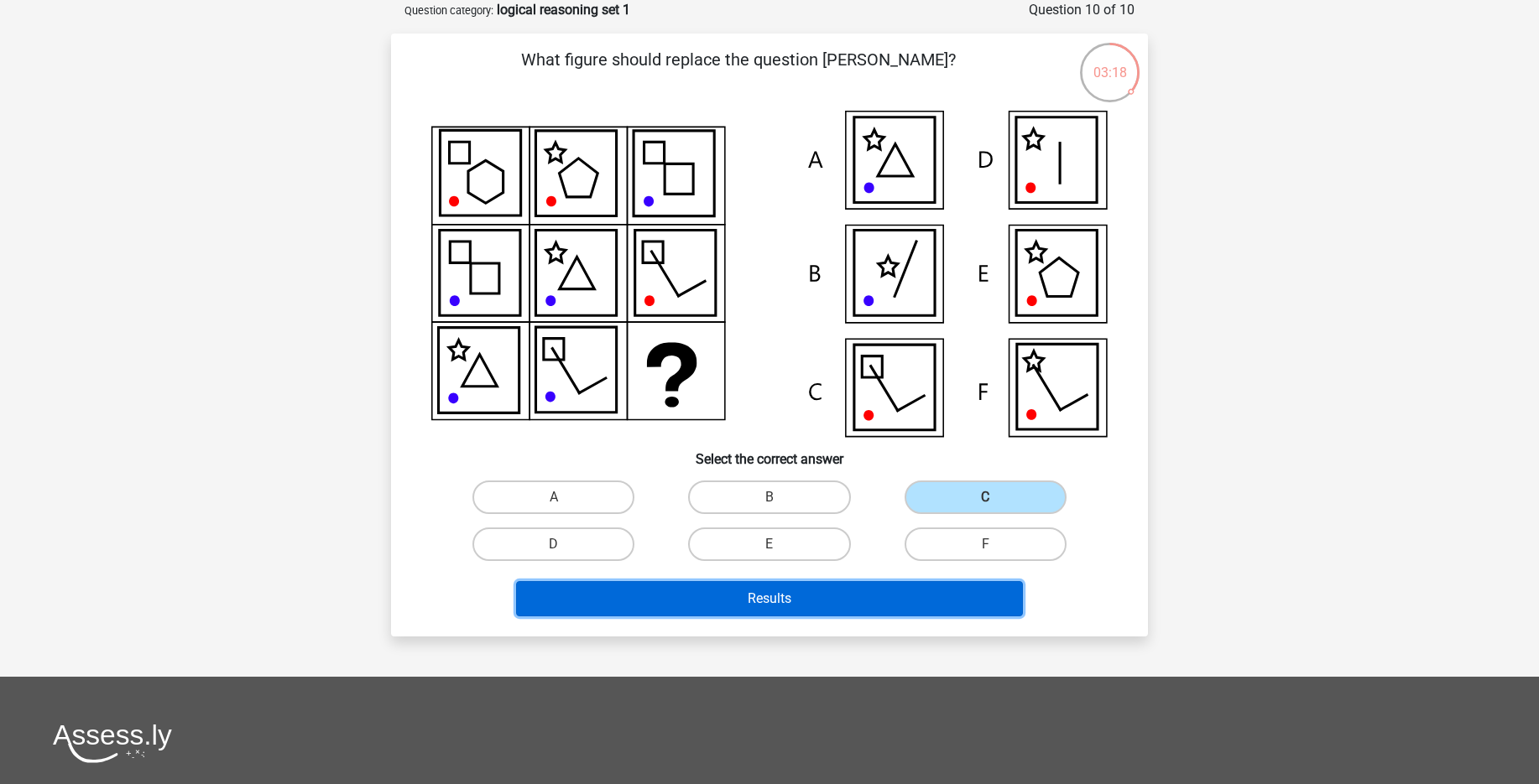
click at [835, 604] on button "Results" at bounding box center [770, 599] width 508 height 35
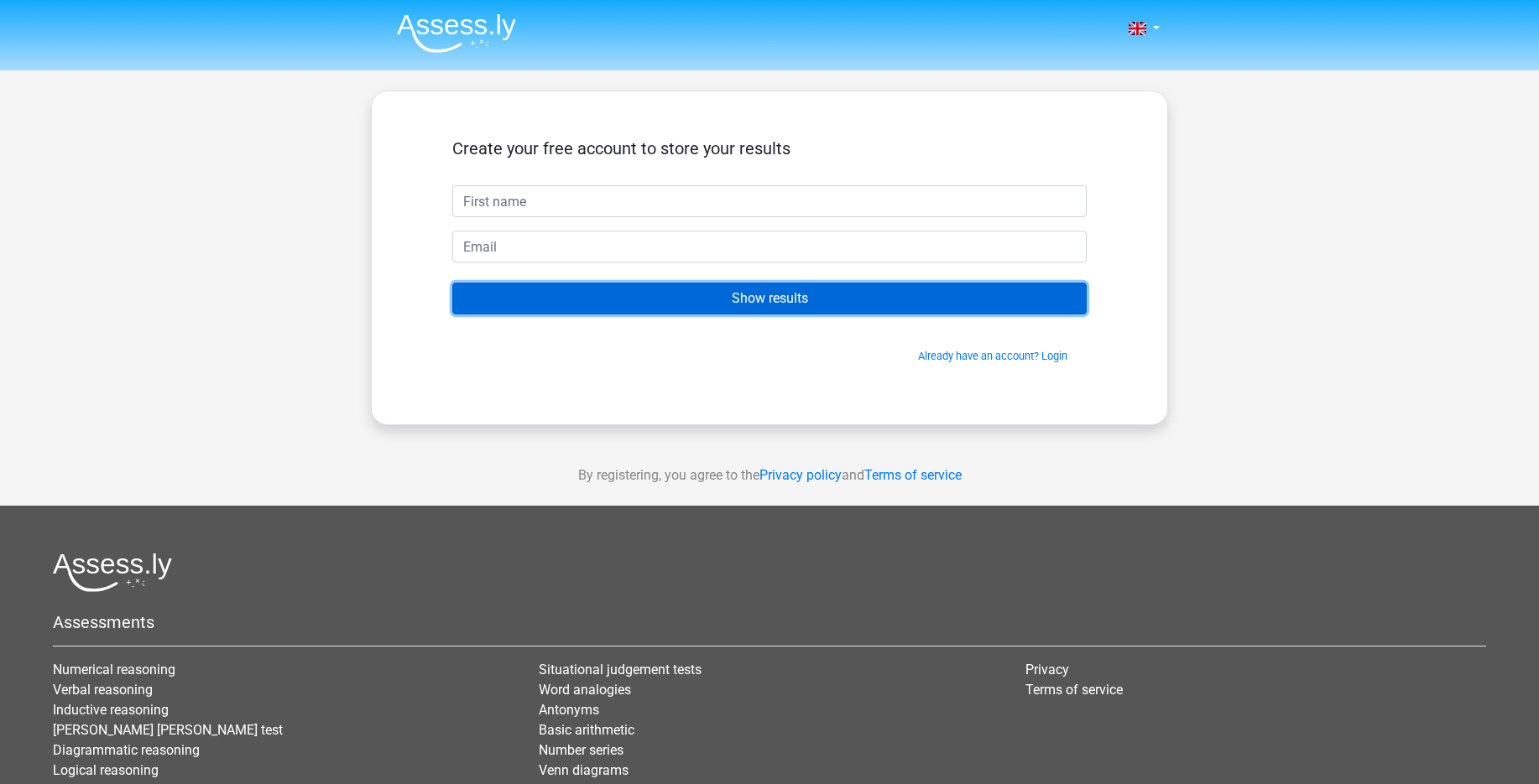
click at [819, 297] on input "Show results" at bounding box center [769, 298] width 634 height 32
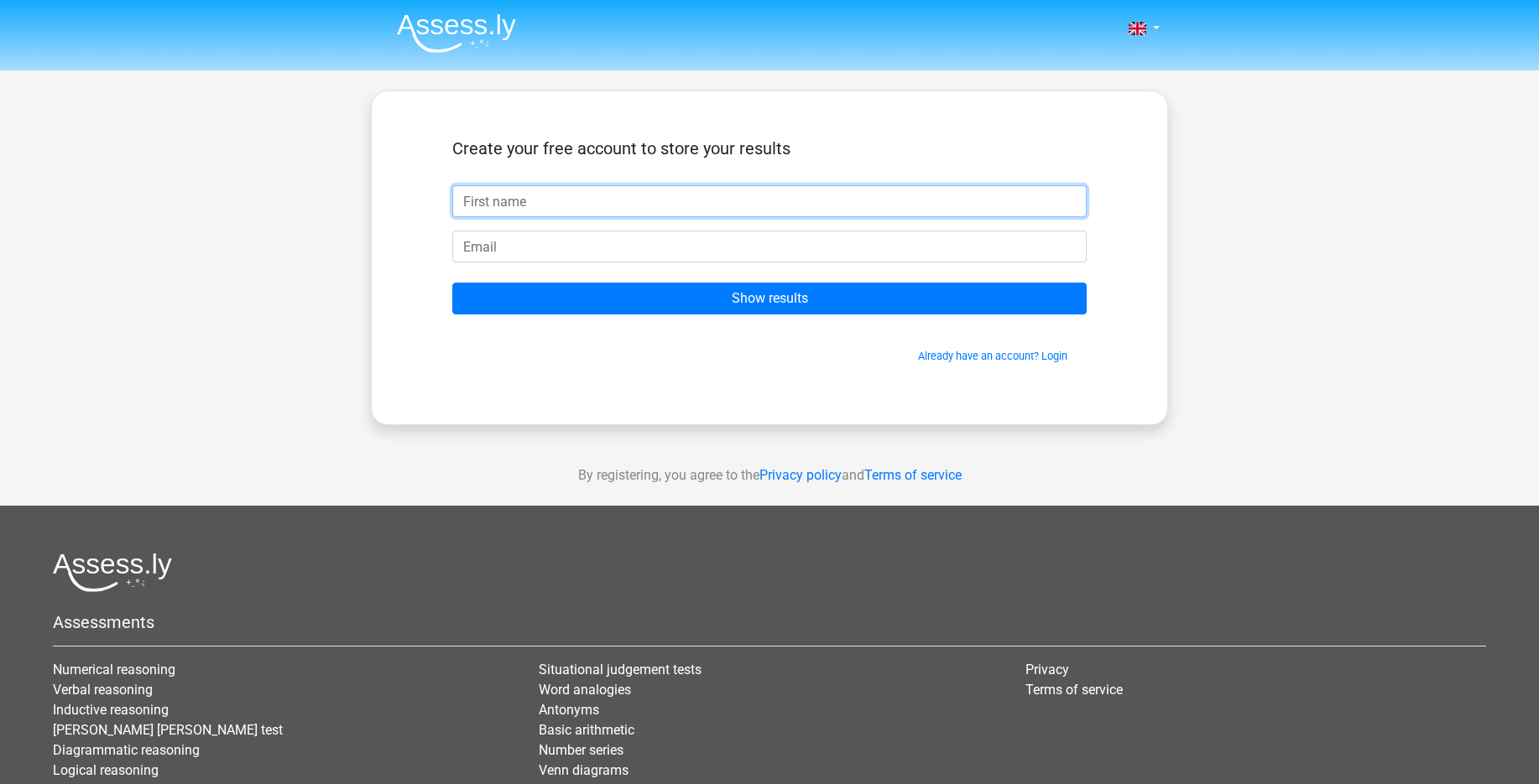
click at [753, 202] on input "text" at bounding box center [769, 201] width 634 height 32
type input "Luthfi"
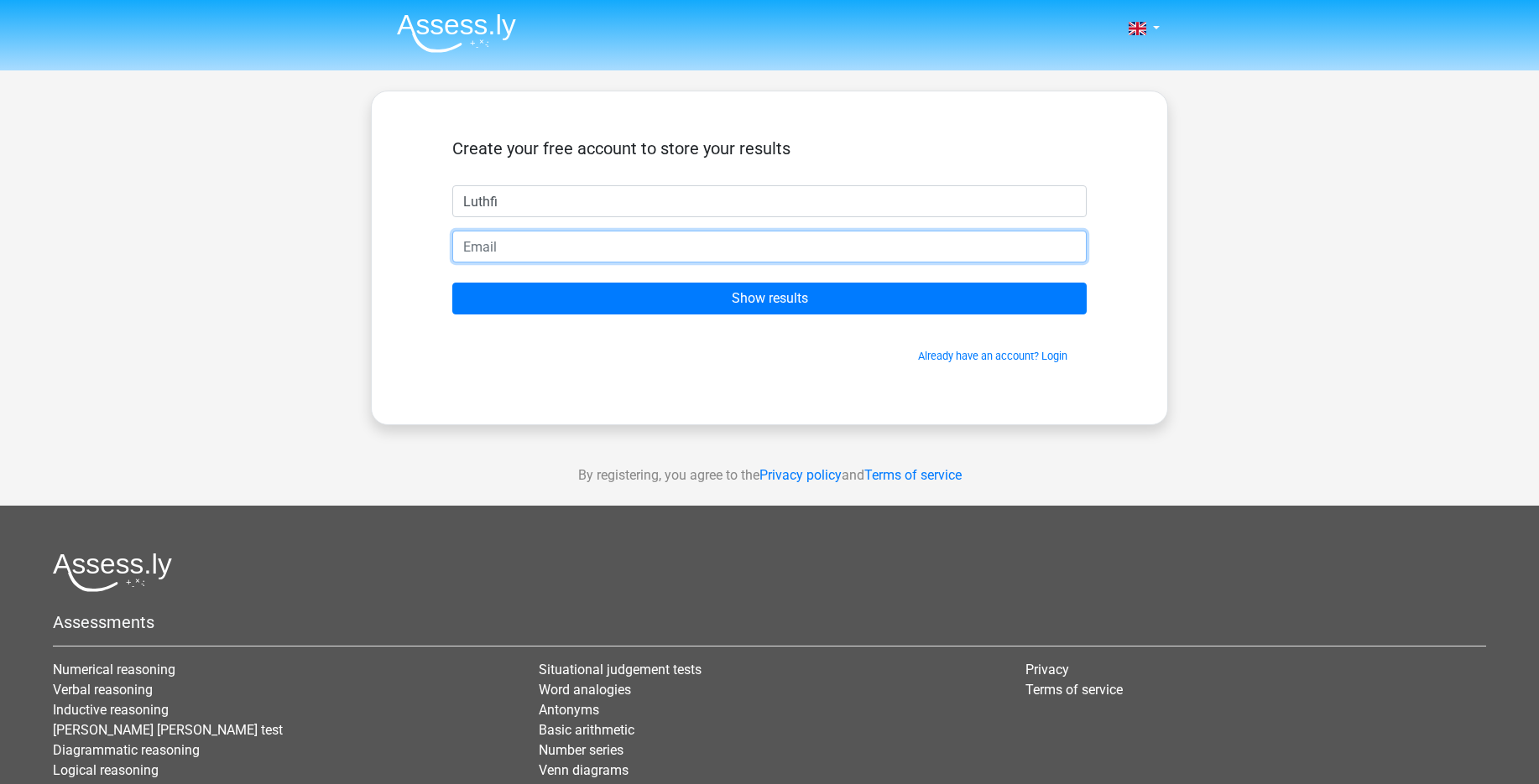
click at [597, 252] on input "email" at bounding box center [769, 247] width 634 height 32
type input "[EMAIL_ADDRESS][DOMAIN_NAME]"
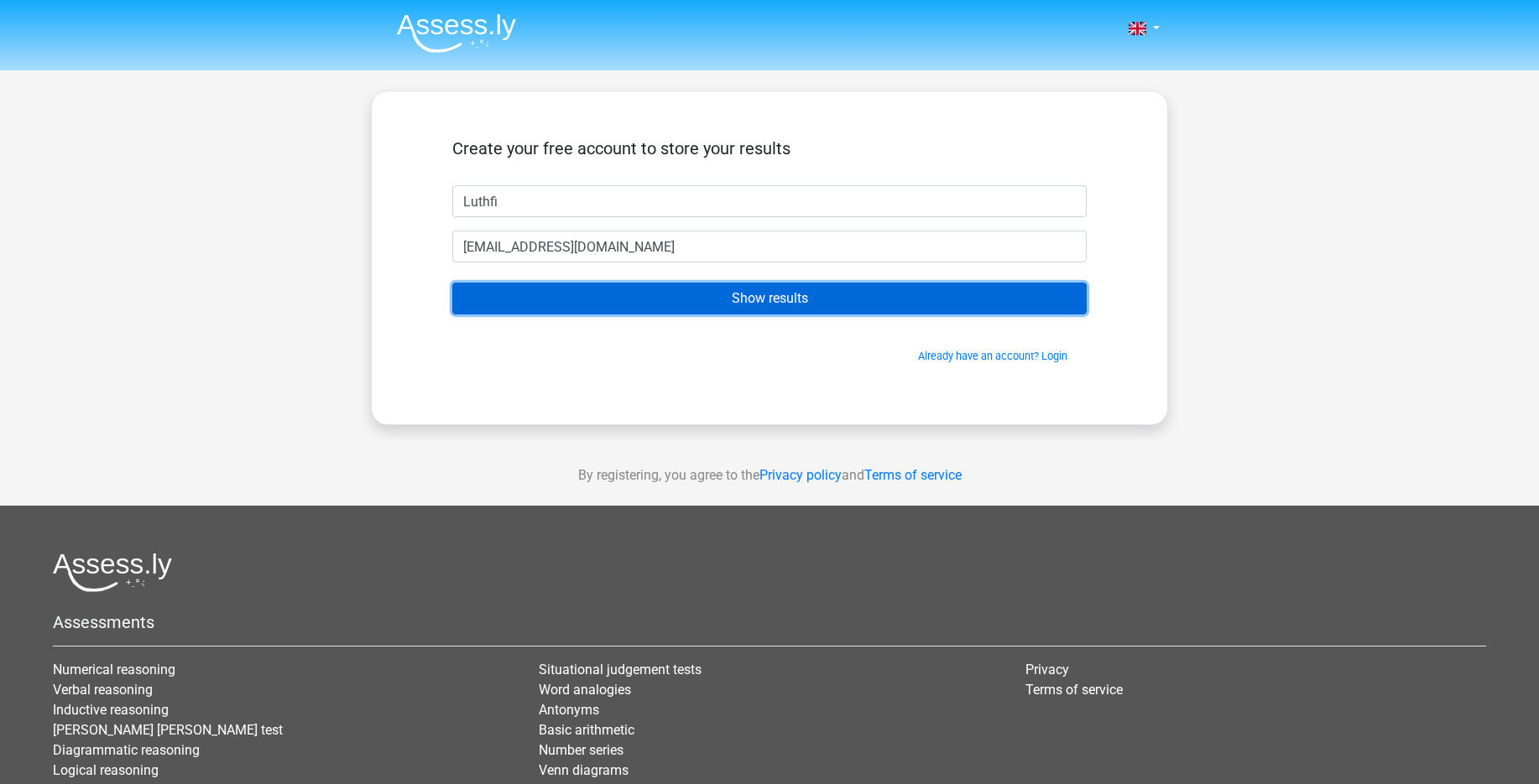
click at [601, 294] on input "Show results" at bounding box center [769, 298] width 634 height 32
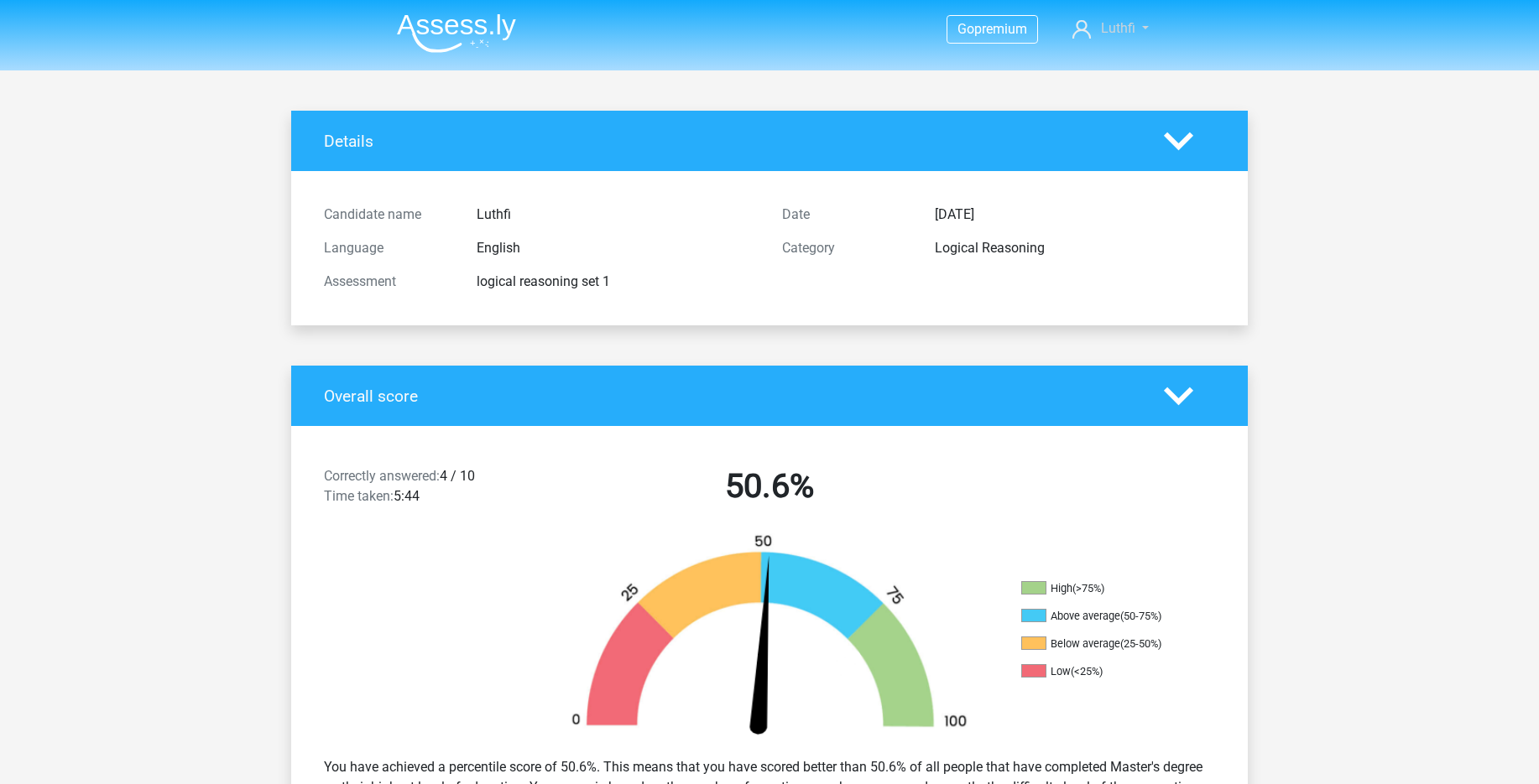
click at [1154, 32] on link "Luthfi" at bounding box center [1111, 28] width 90 height 20
click at [659, 27] on nav "Go premium Luthfi luthfiessop@gmail.com" at bounding box center [770, 30] width 772 height 55
click at [448, 33] on img at bounding box center [456, 32] width 120 height 39
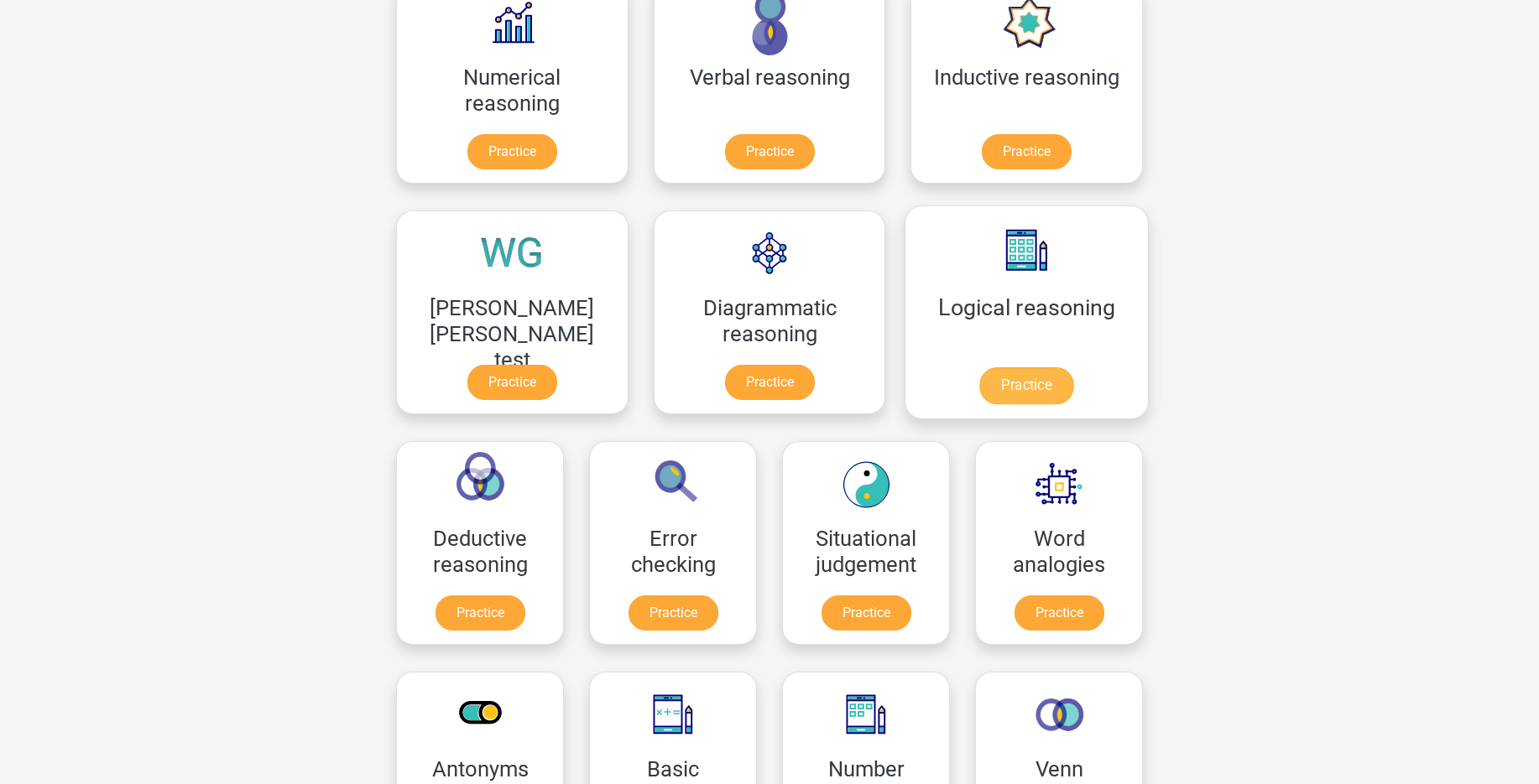
scroll to position [93, 0]
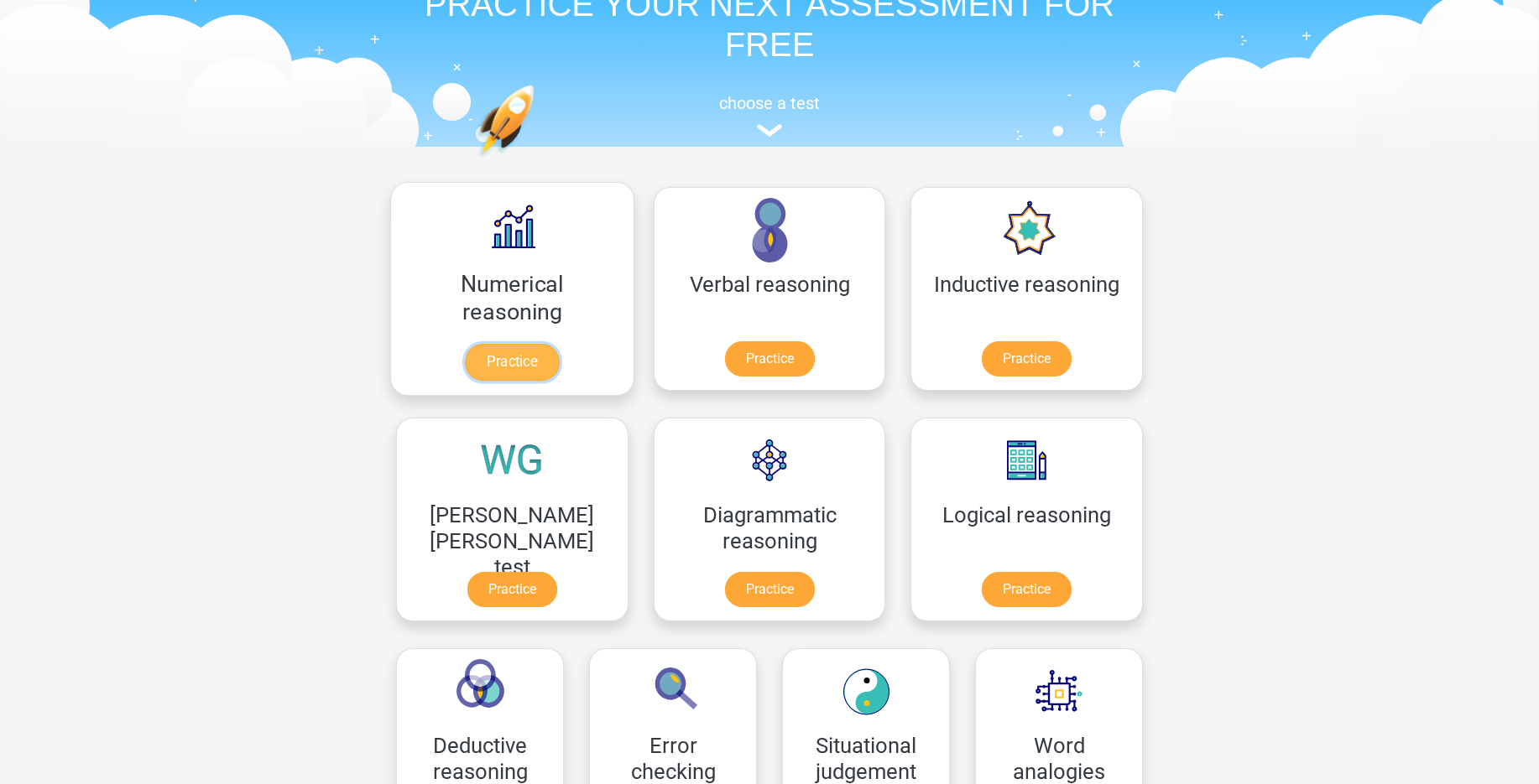
click at [527, 344] on link "Practice" at bounding box center [512, 362] width 94 height 37
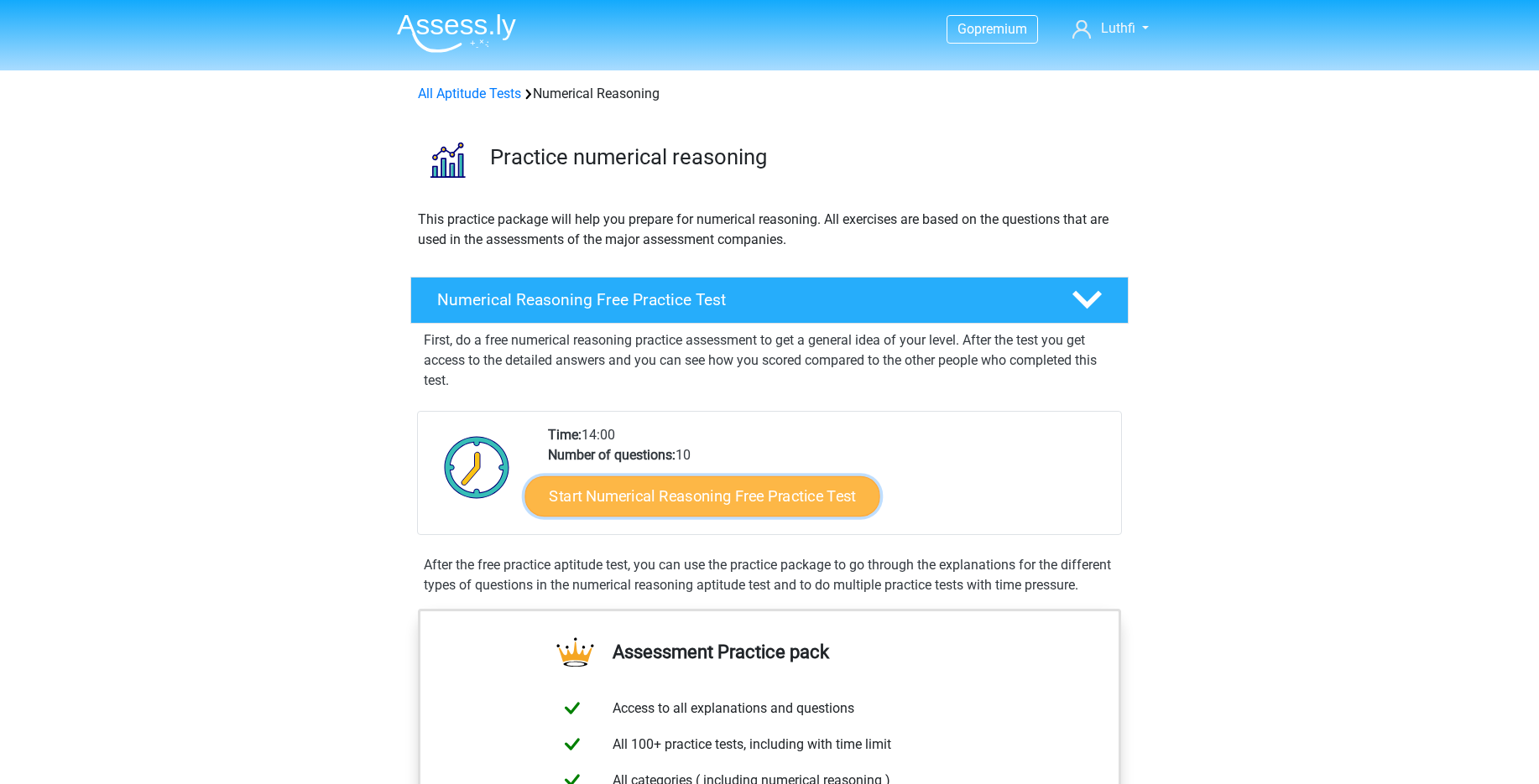
click at [750, 505] on link "Start Numerical Reasoning Free Practice Test" at bounding box center [702, 495] width 355 height 40
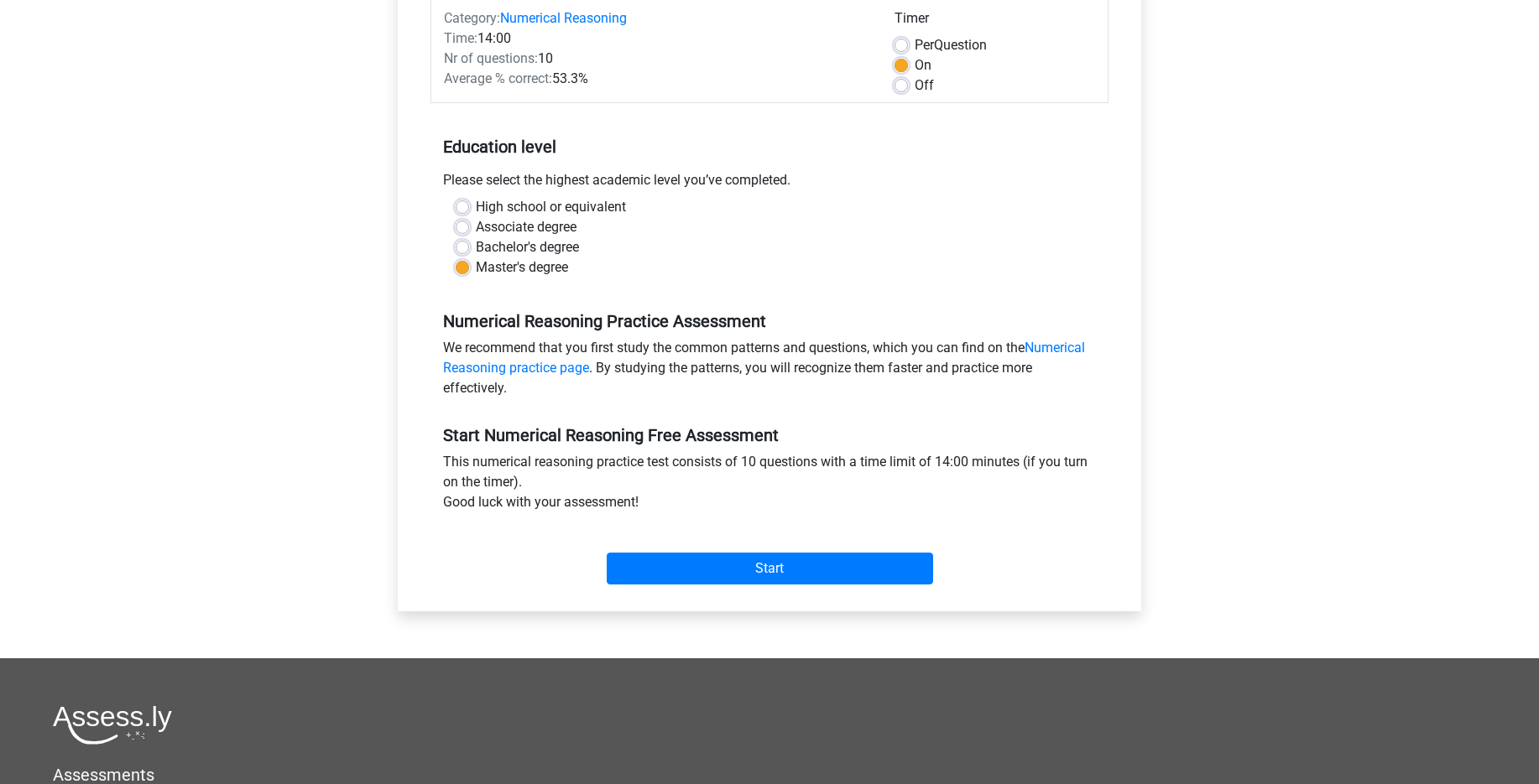
scroll to position [247, 0]
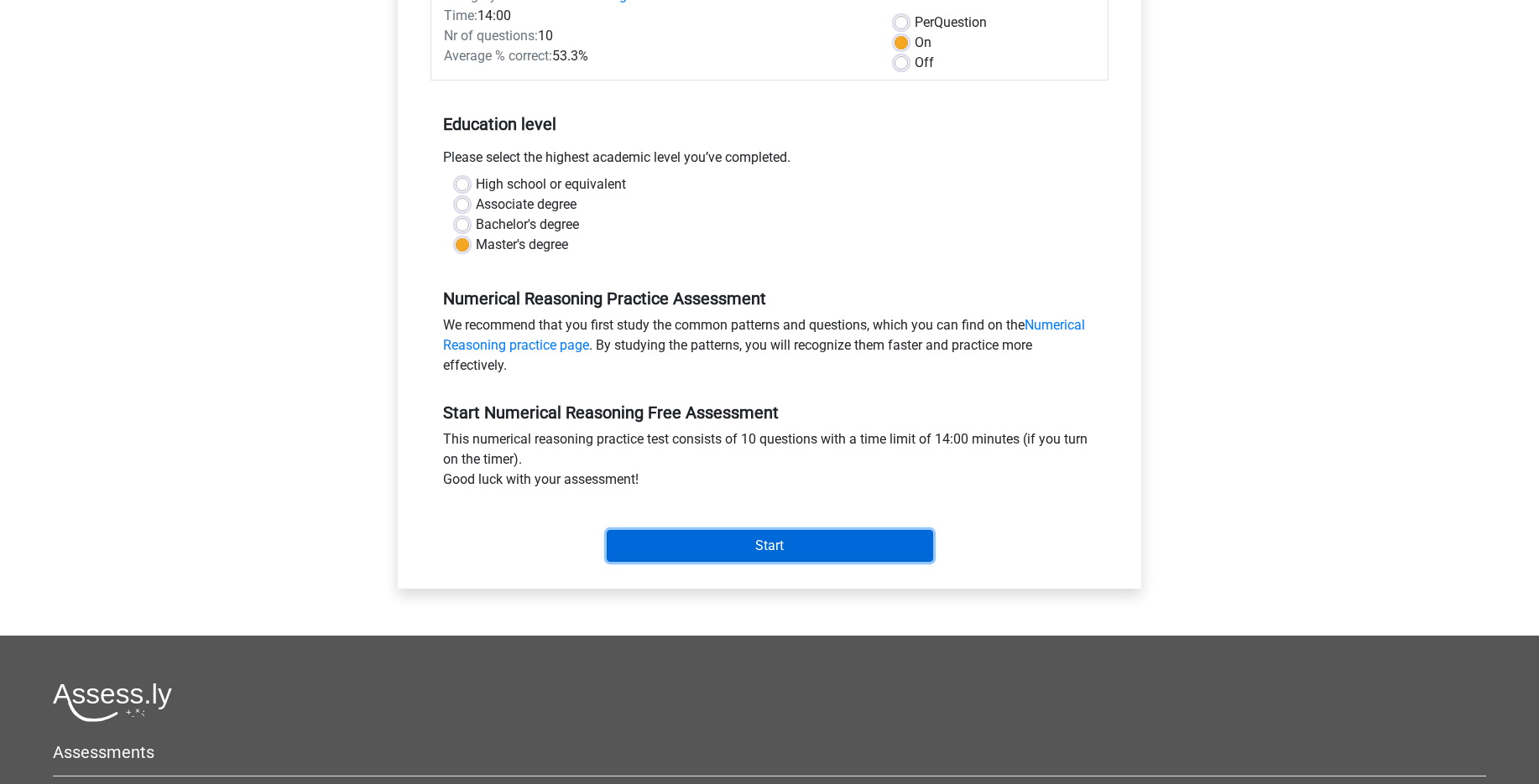
click at [851, 560] on input "Start" at bounding box center [770, 546] width 326 height 32
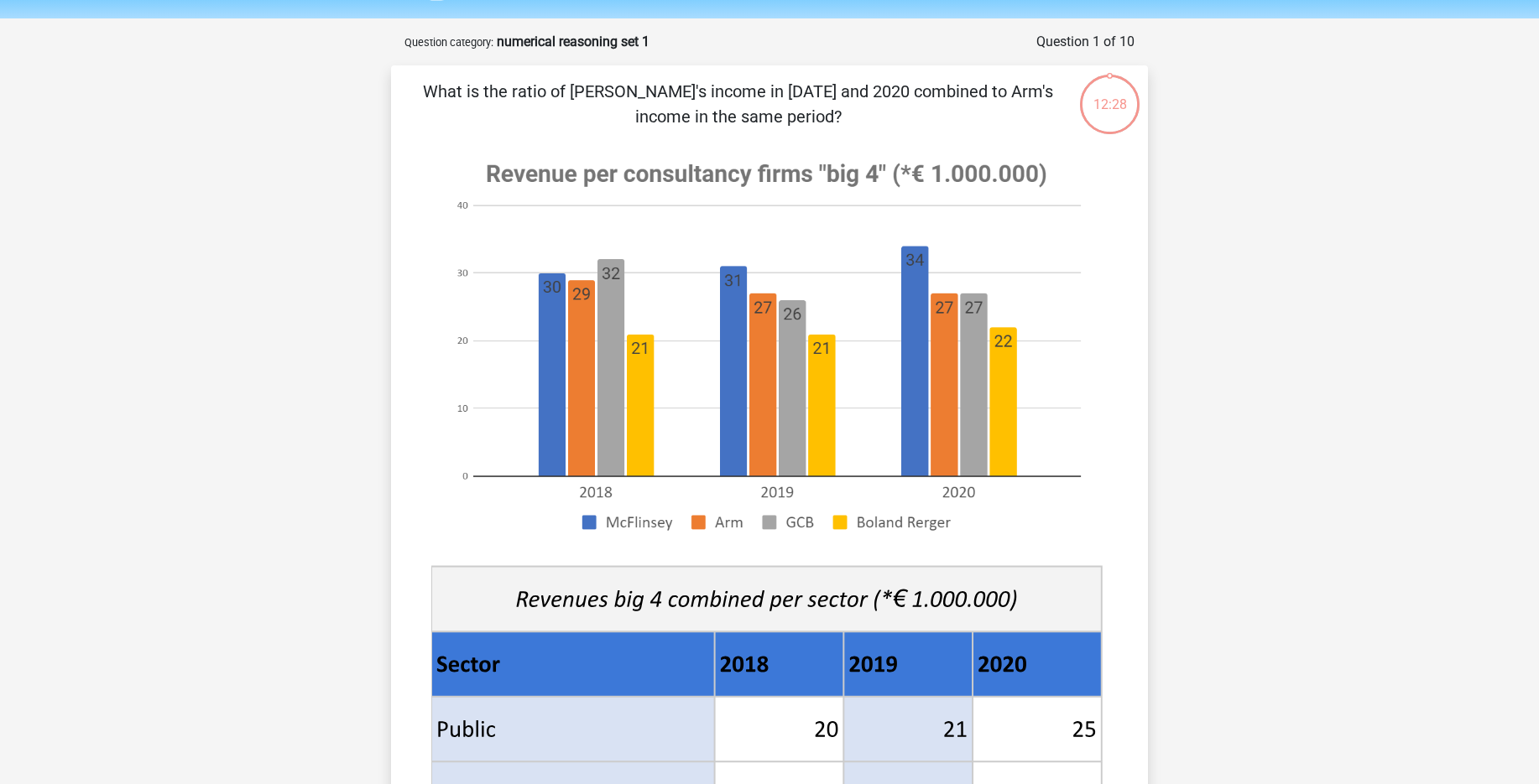
scroll to position [545, 0]
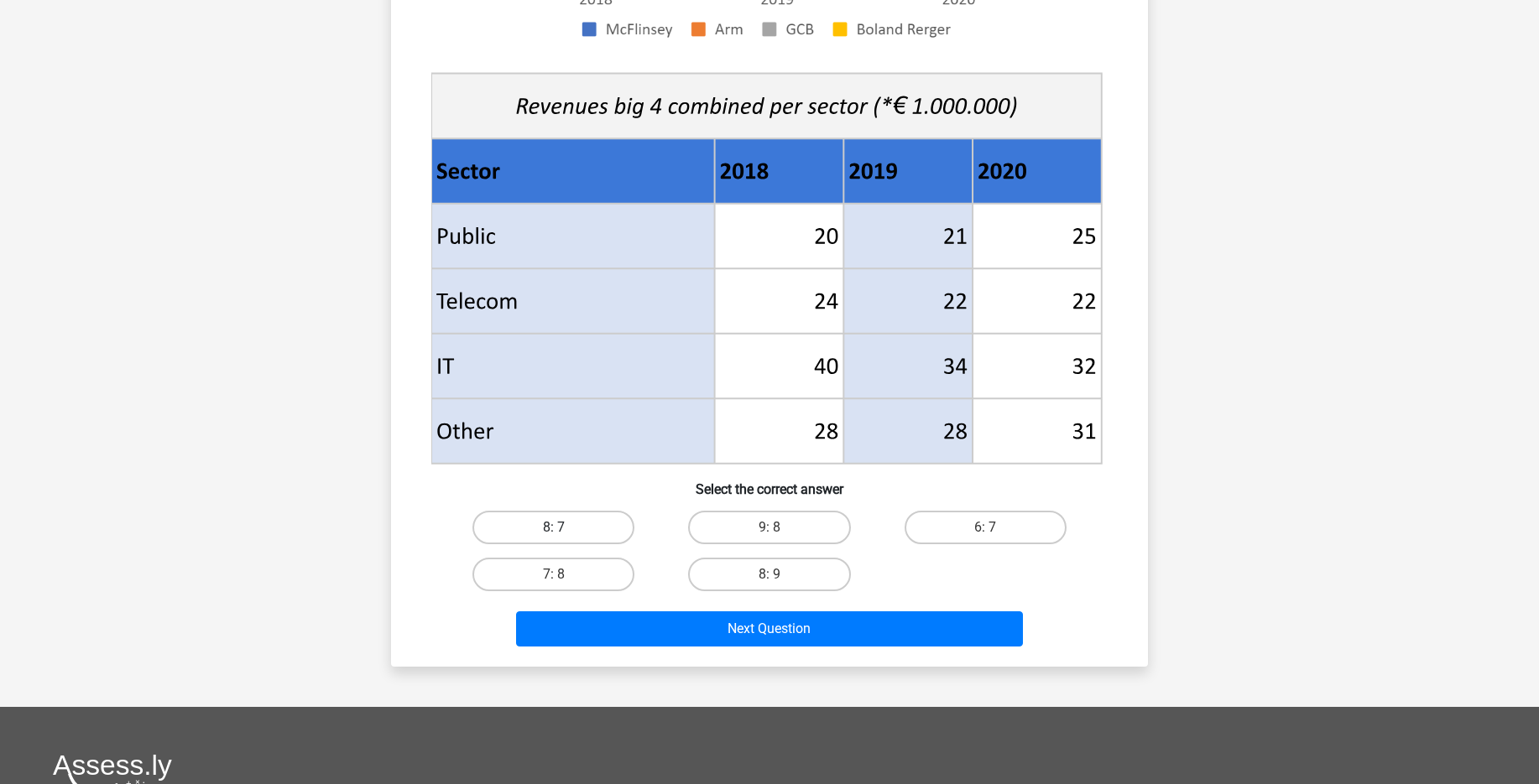
click at [571, 529] on label "8: 7" at bounding box center [554, 528] width 162 height 33
click at [564, 529] on input "8: 7" at bounding box center [559, 533] width 11 height 11
radio input "true"
click at [551, 571] on label "7: 8" at bounding box center [554, 575] width 162 height 33
click at [554, 575] on input "7: 8" at bounding box center [559, 580] width 11 height 11
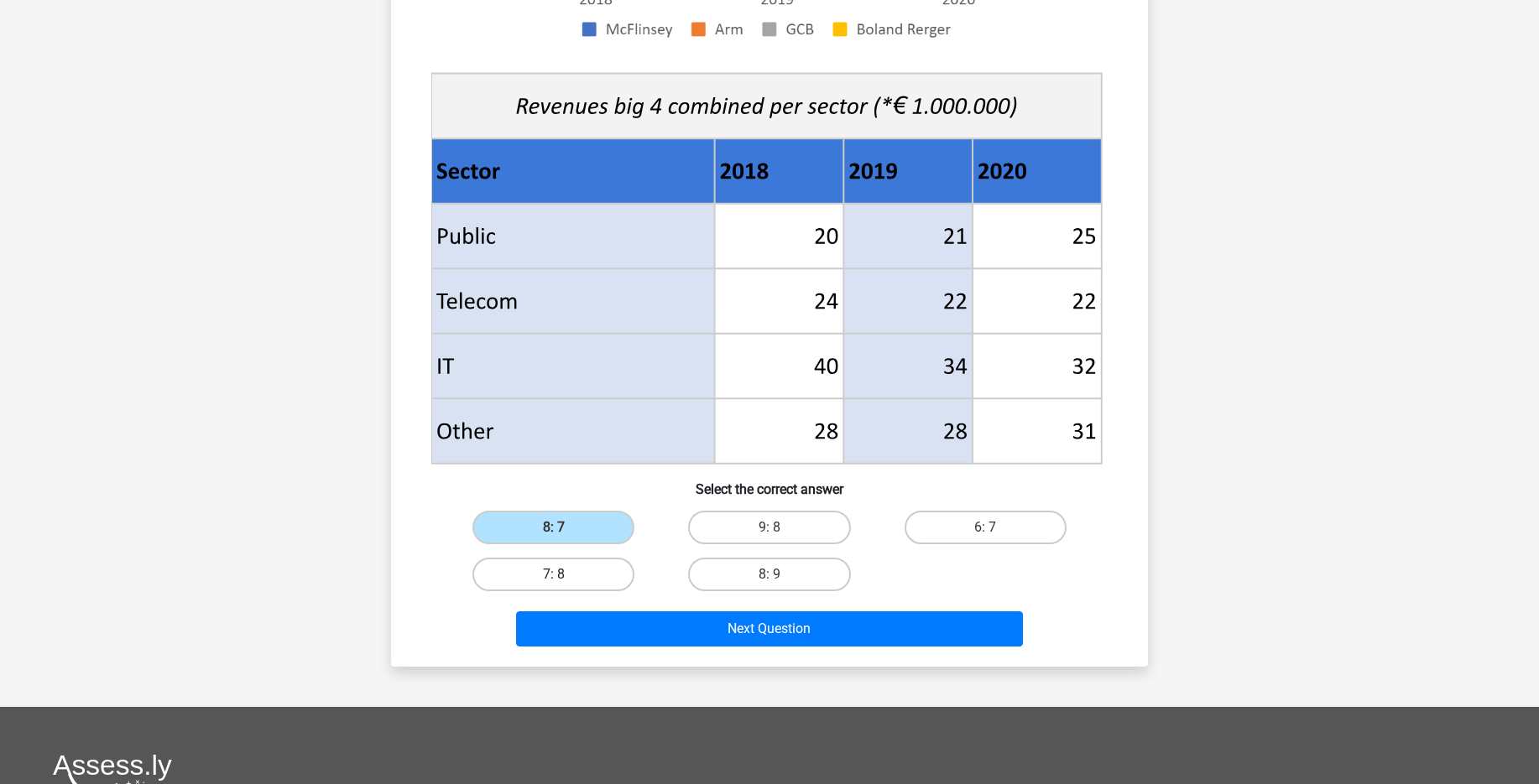
radio input "true"
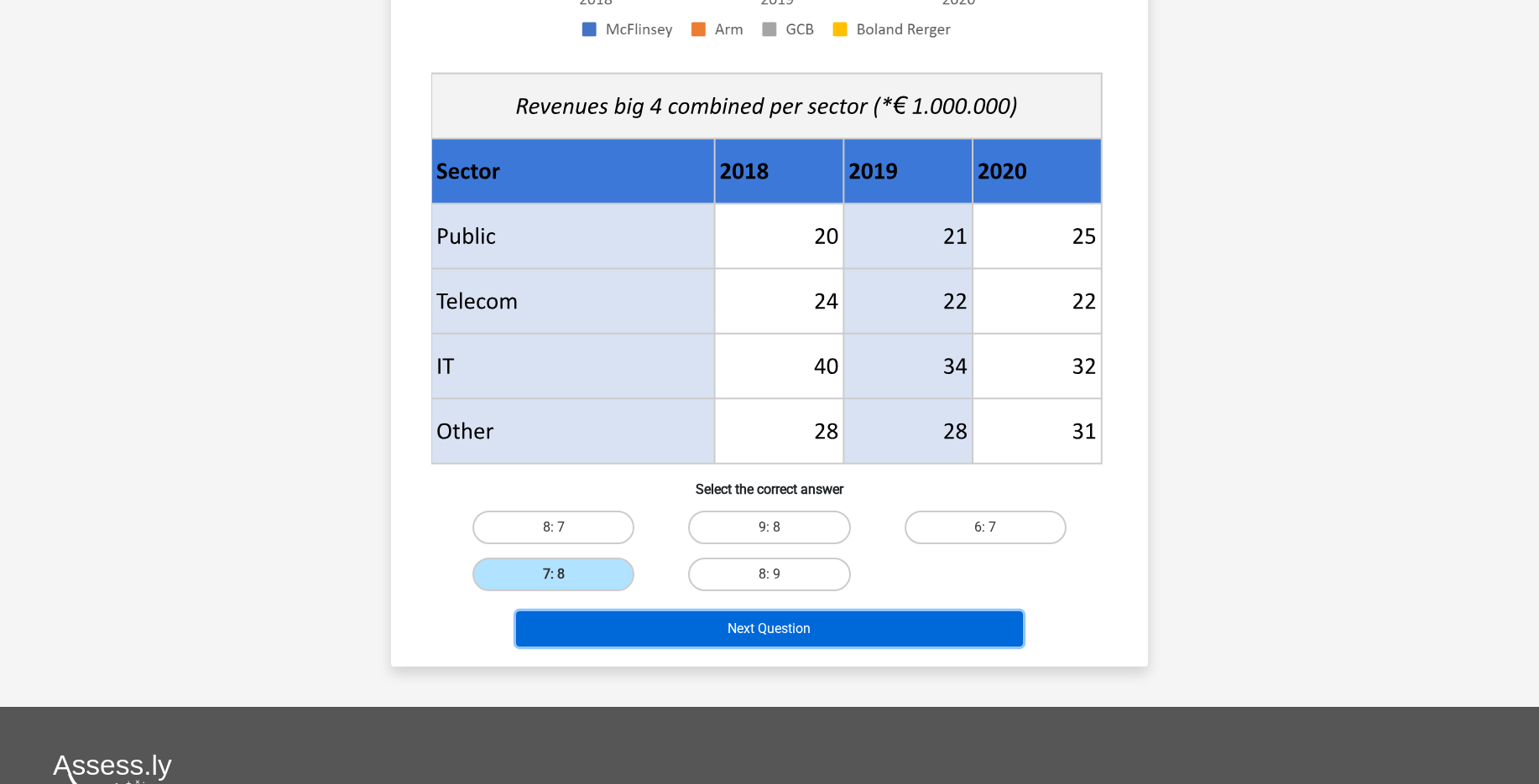
click at [742, 627] on button "Next Question" at bounding box center [770, 629] width 508 height 35
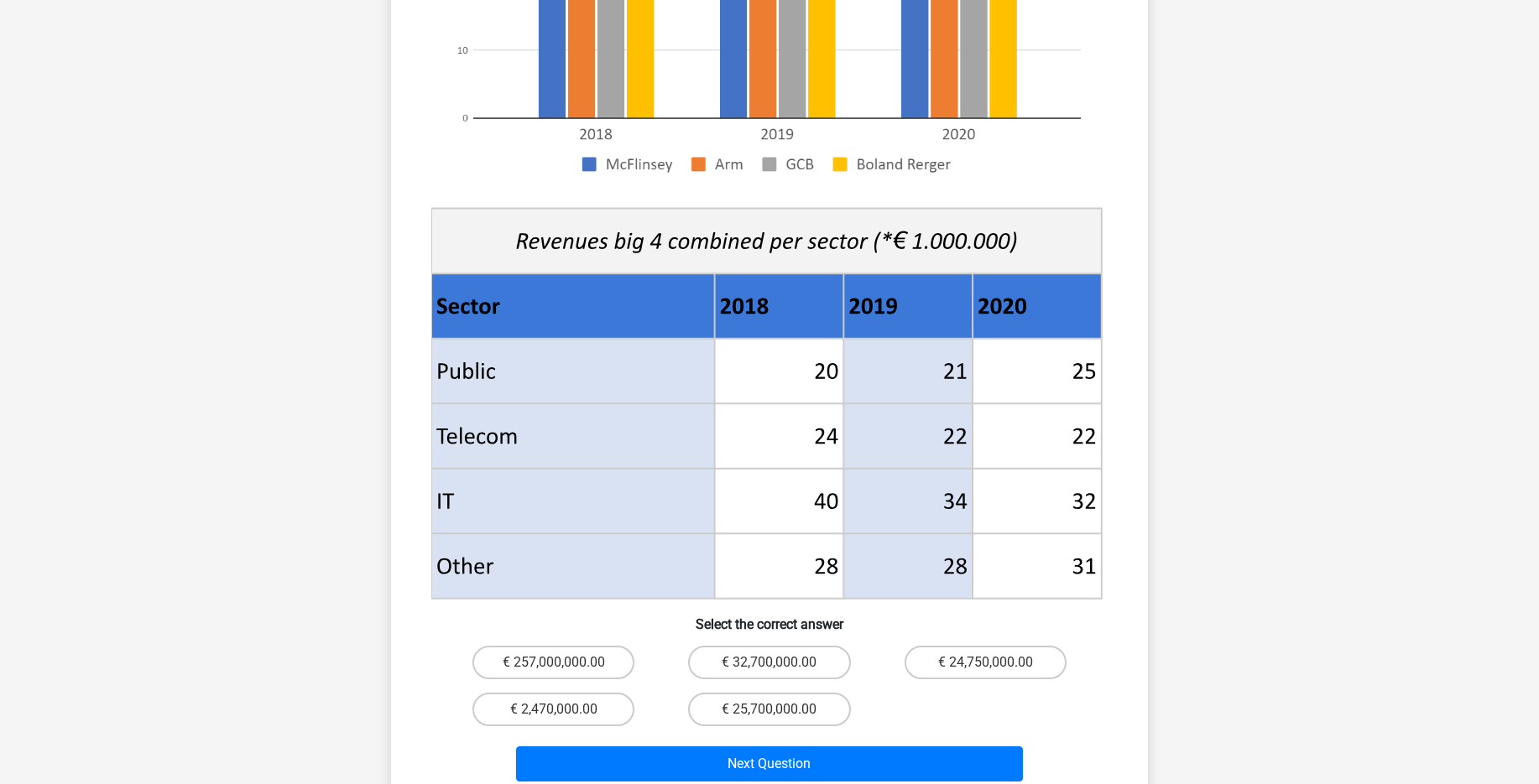
scroll to position [549, 0]
